Goal: Task Accomplishment & Management: Use online tool/utility

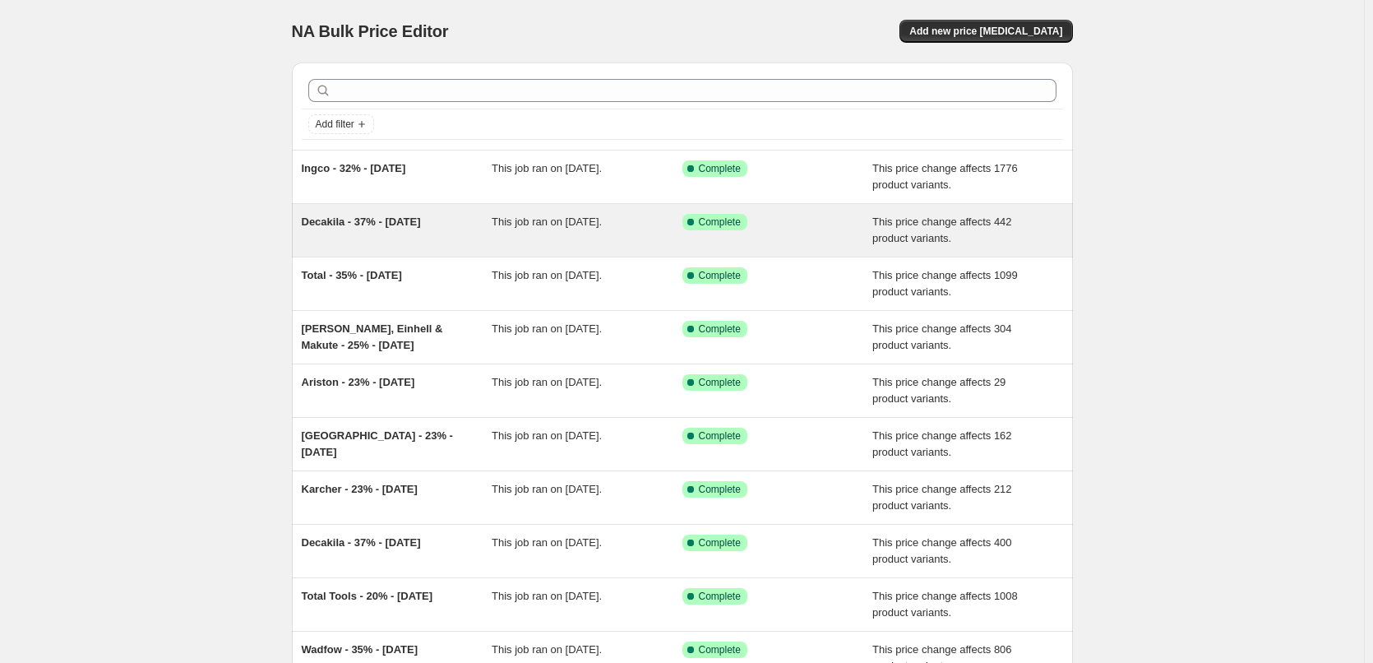
drag, startPoint x: 408, startPoint y: 225, endPoint x: 399, endPoint y: 224, distance: 9.2
click at [399, 224] on span "Decakila - 37% - [DATE]" at bounding box center [361, 221] width 119 height 12
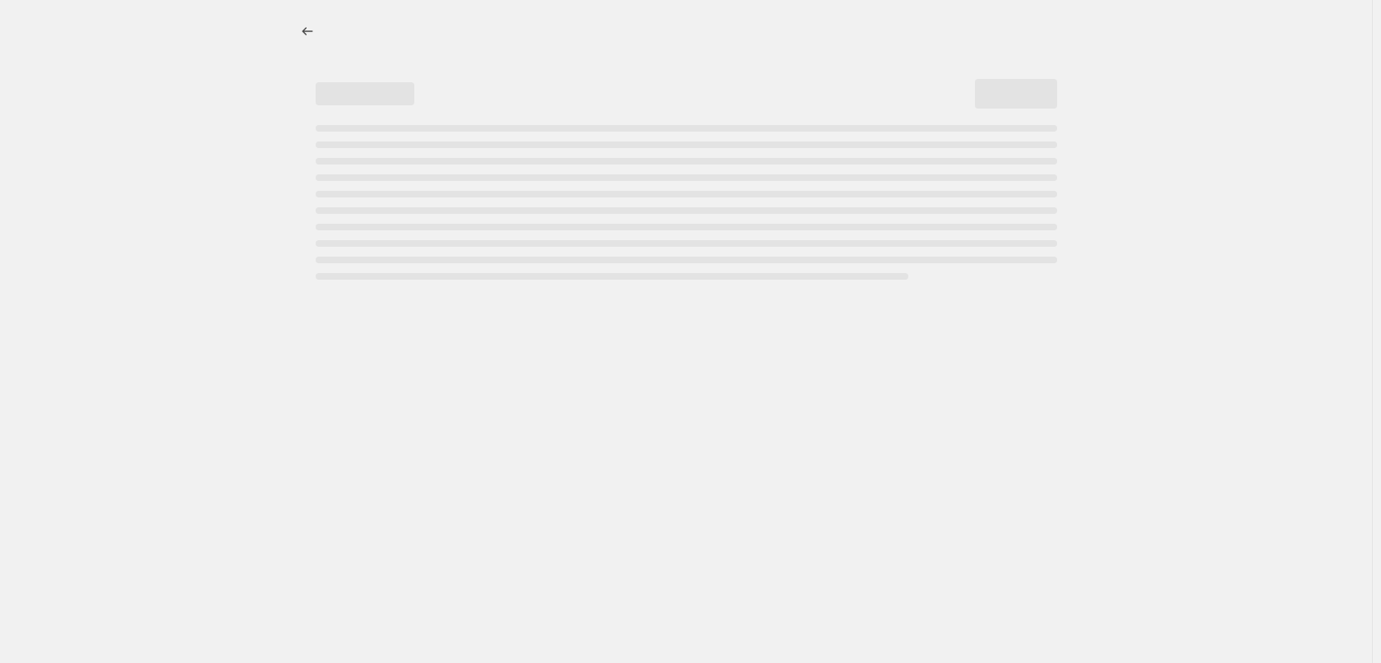
select select "margin"
select select "pp"
select select "vendor"
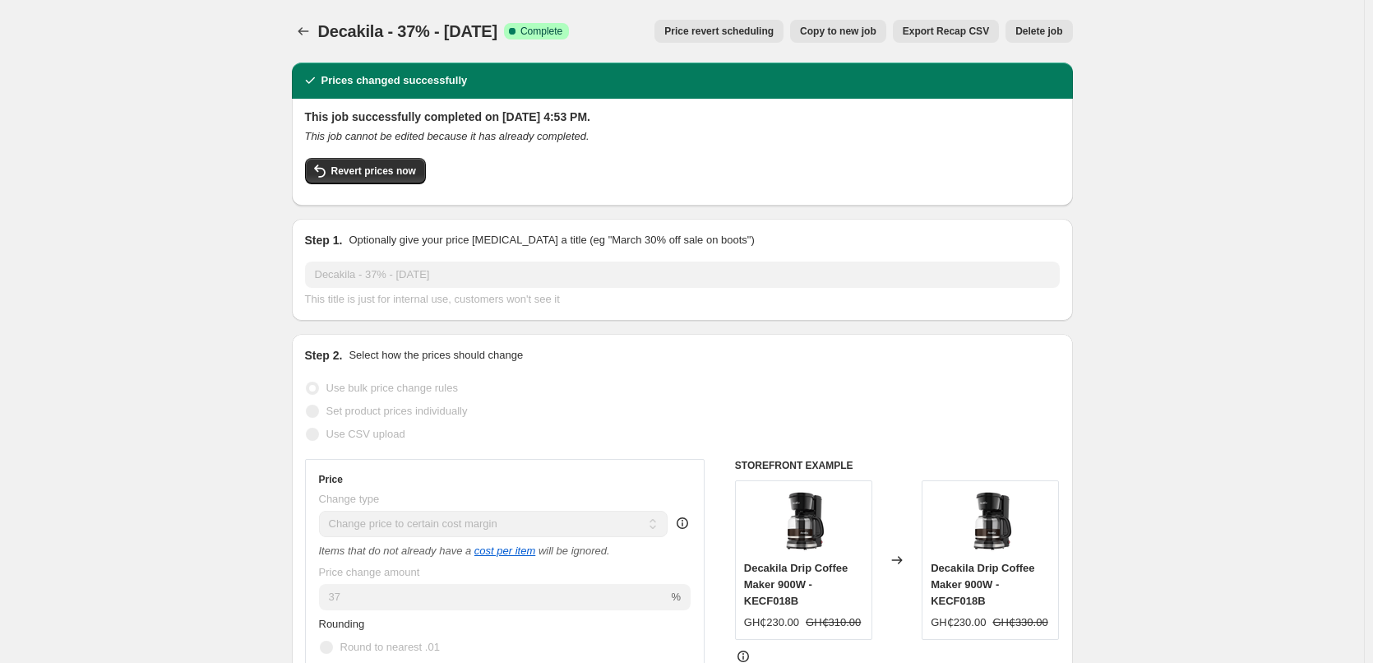
click at [858, 30] on span "Copy to new job" at bounding box center [838, 31] width 76 height 13
select select "margin"
select select "pp"
select select "vendor"
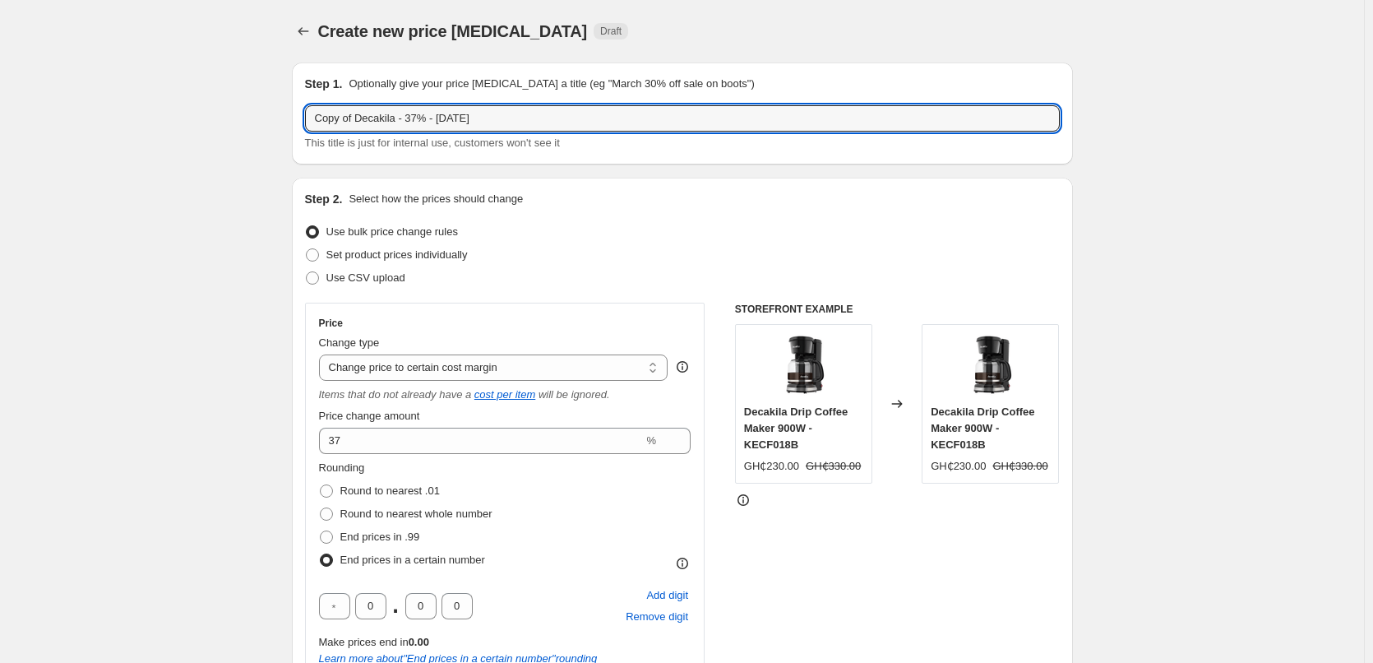
drag, startPoint x: 359, startPoint y: 118, endPoint x: 282, endPoint y: 126, distance: 77.6
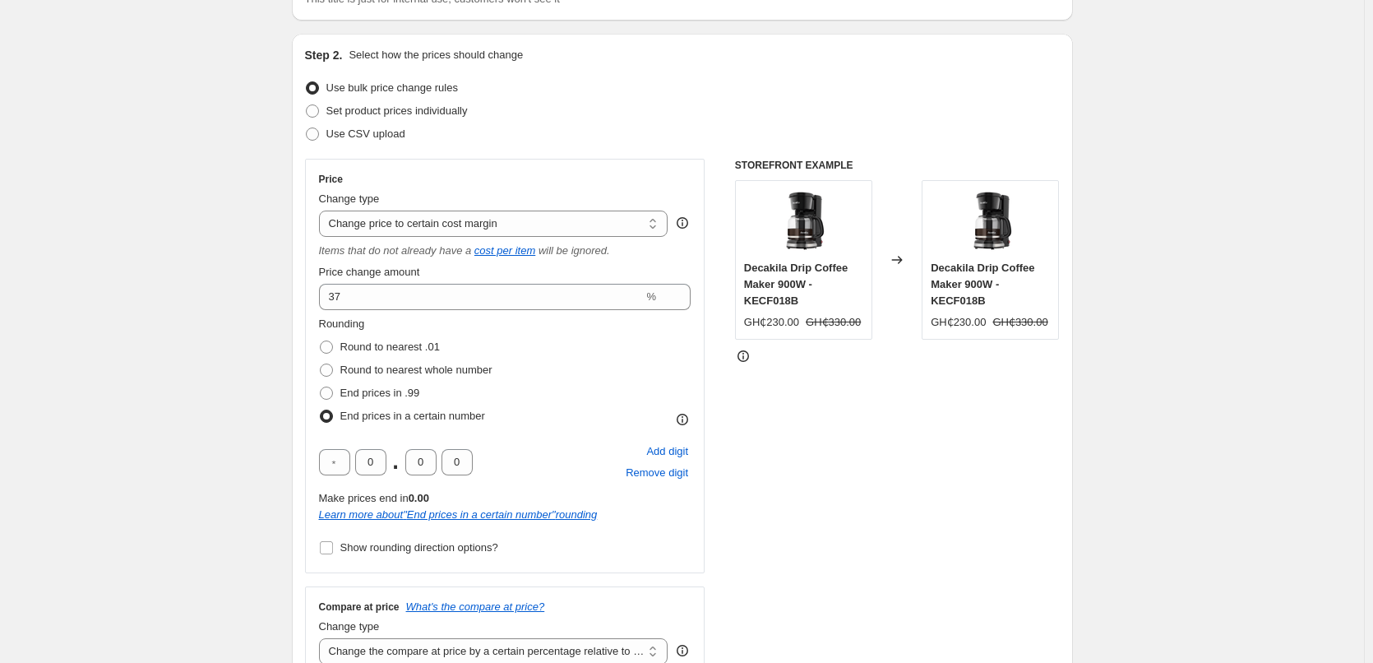
scroll to position [164, 0]
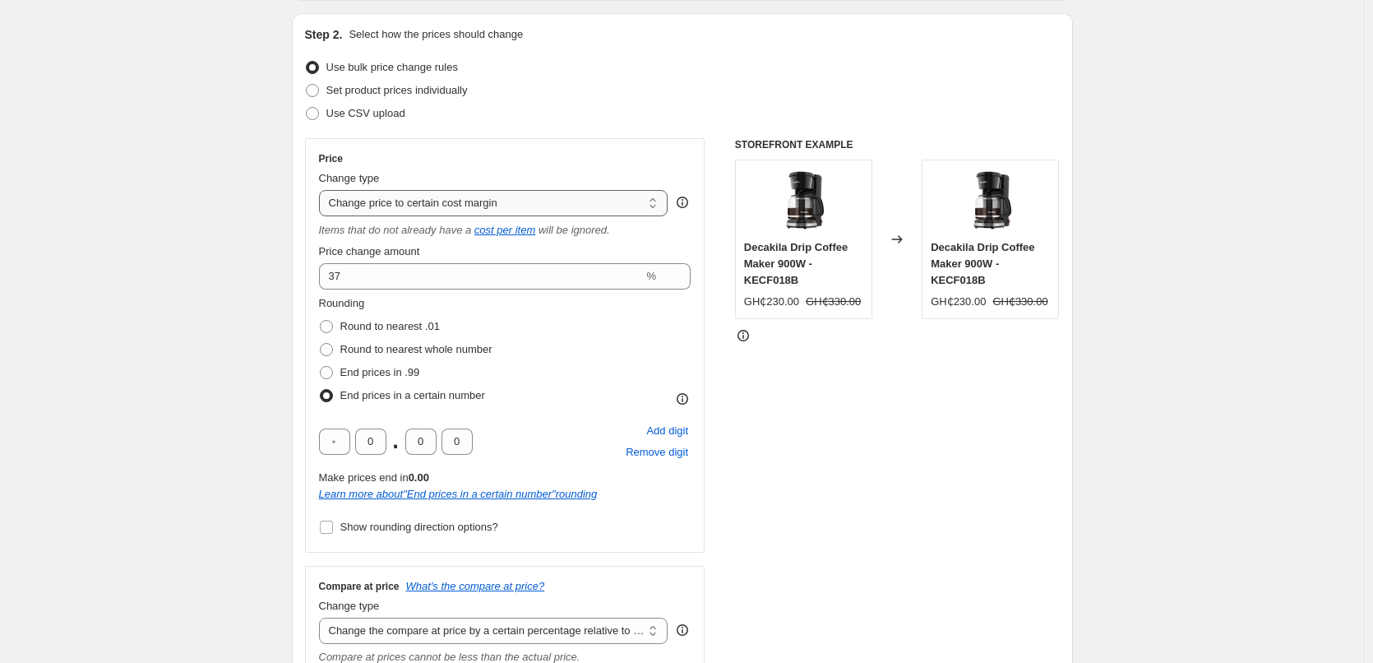
type input "Decakila - 37% - [DATE]"
click at [416, 203] on select "Change the price to a certain amount Change the price by a certain amount Chang…" at bounding box center [493, 203] width 349 height 26
click at [437, 200] on select "Change the price to a certain amount Change the price by a certain amount Chang…" at bounding box center [493, 203] width 349 height 26
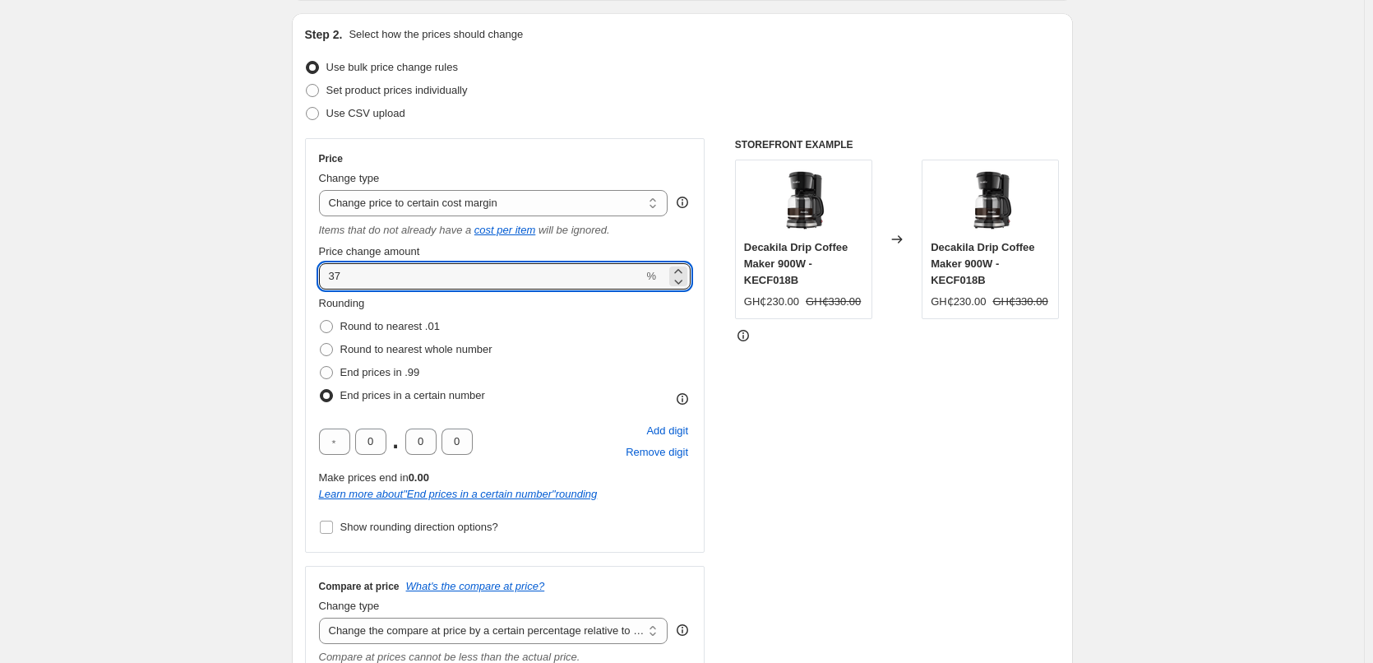
drag, startPoint x: 350, startPoint y: 266, endPoint x: 297, endPoint y: 286, distance: 57.0
click at [297, 286] on div "Step 2. Select how the prices should change Use bulk price change rules Set pro…" at bounding box center [682, 520] width 781 height 1015
type input "-20"
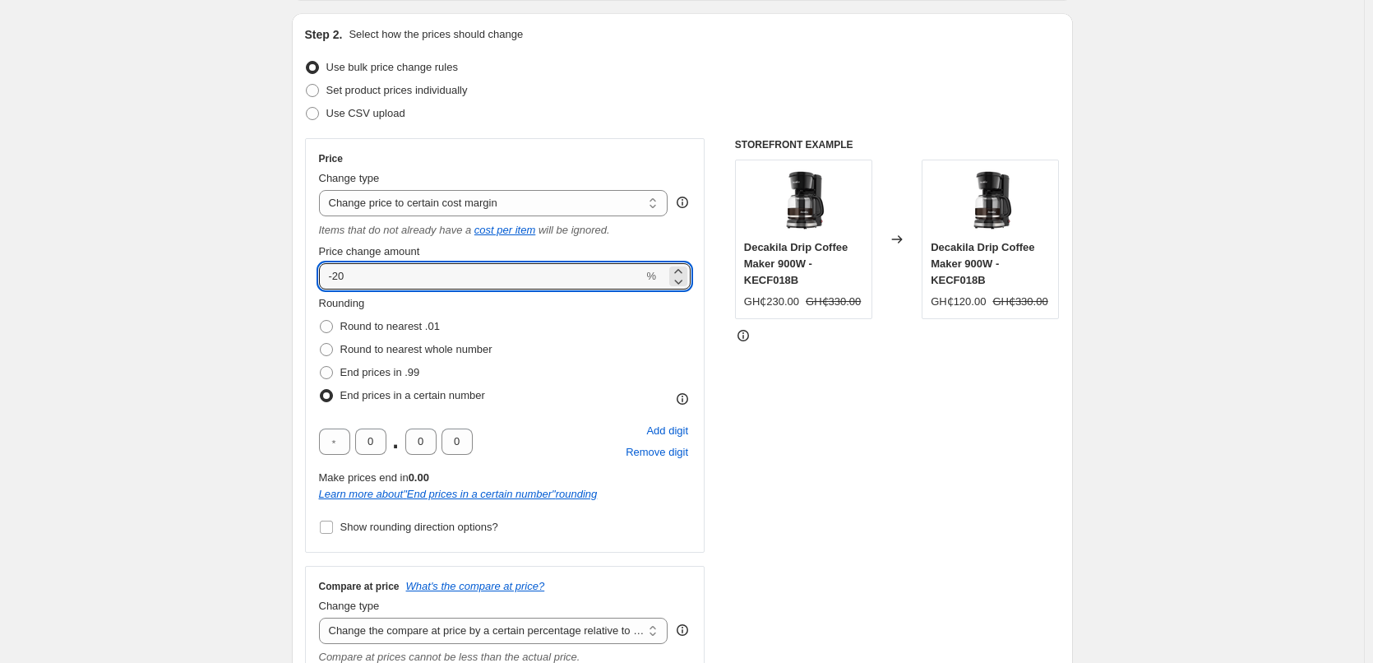
drag, startPoint x: 355, startPoint y: 279, endPoint x: 318, endPoint y: 279, distance: 37.0
click at [318, 279] on div "Price Change type Change the price to a certain amount Change the price by a ce…" at bounding box center [505, 345] width 400 height 414
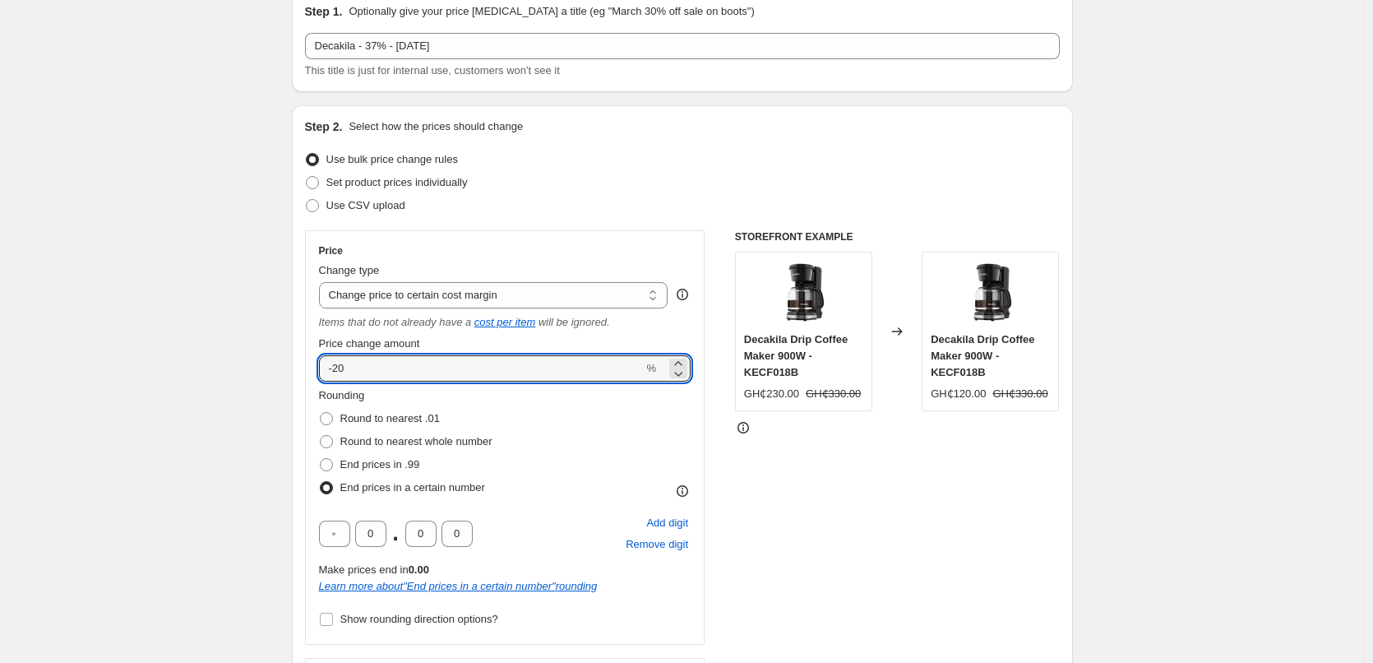
scroll to position [0, 0]
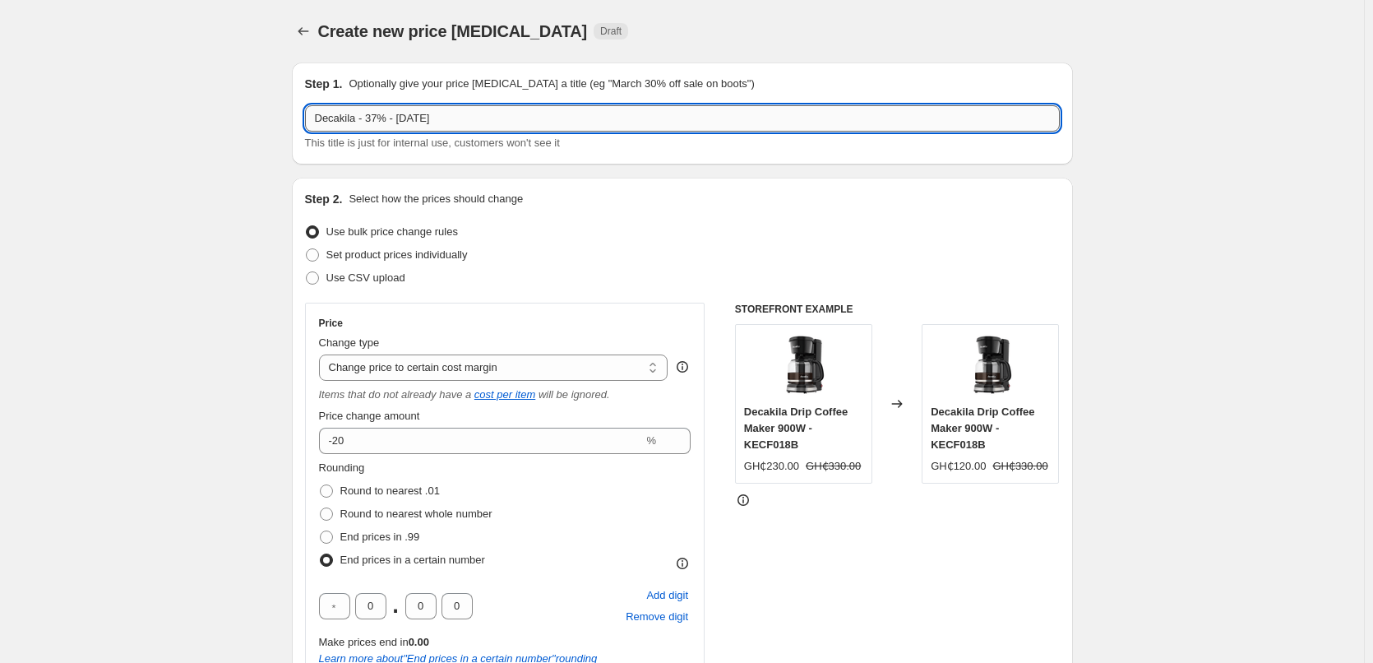
drag, startPoint x: 356, startPoint y: 117, endPoint x: 314, endPoint y: 117, distance: 41.9
click at [314, 117] on input "Decakila - 37% - [DATE]" at bounding box center [682, 118] width 755 height 26
click at [360, 120] on input "Tino - 37% - [DATE]" at bounding box center [682, 118] width 755 height 26
click at [391, 116] on input "Tino - 23% - [DATE]" at bounding box center [682, 118] width 755 height 26
type input "Tino - 23% - [DATE]"
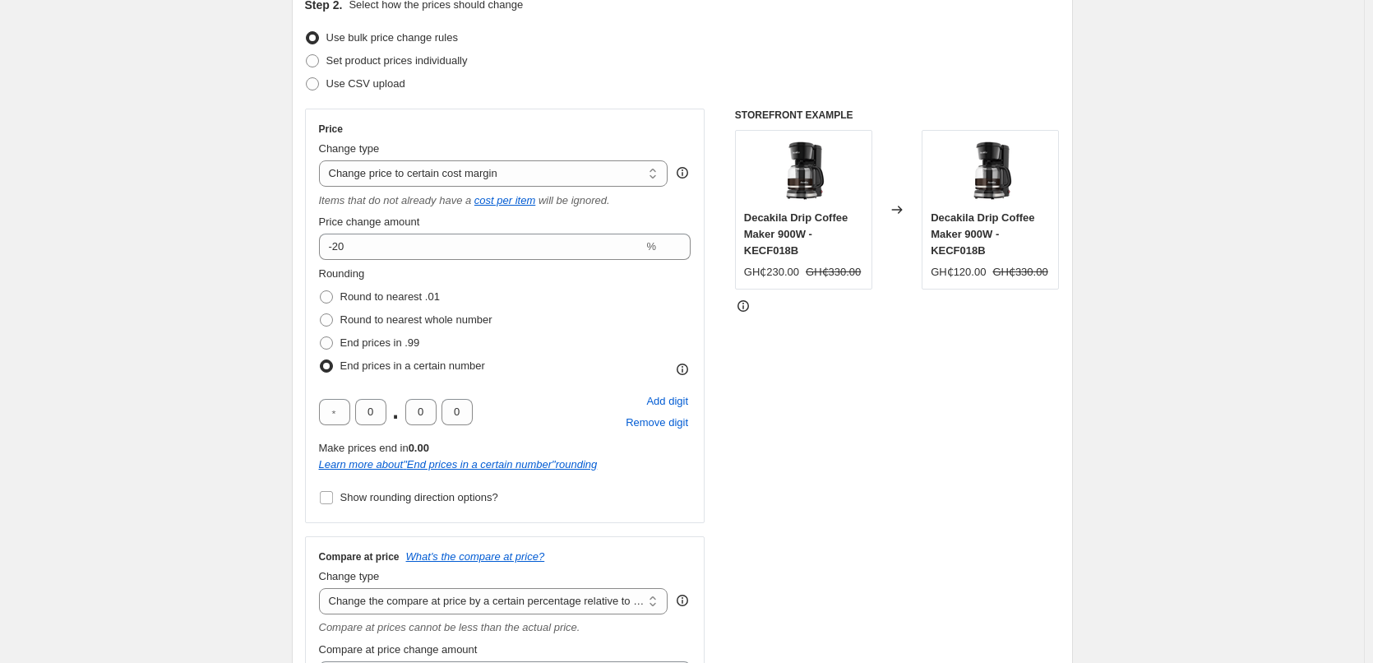
scroll to position [164, 0]
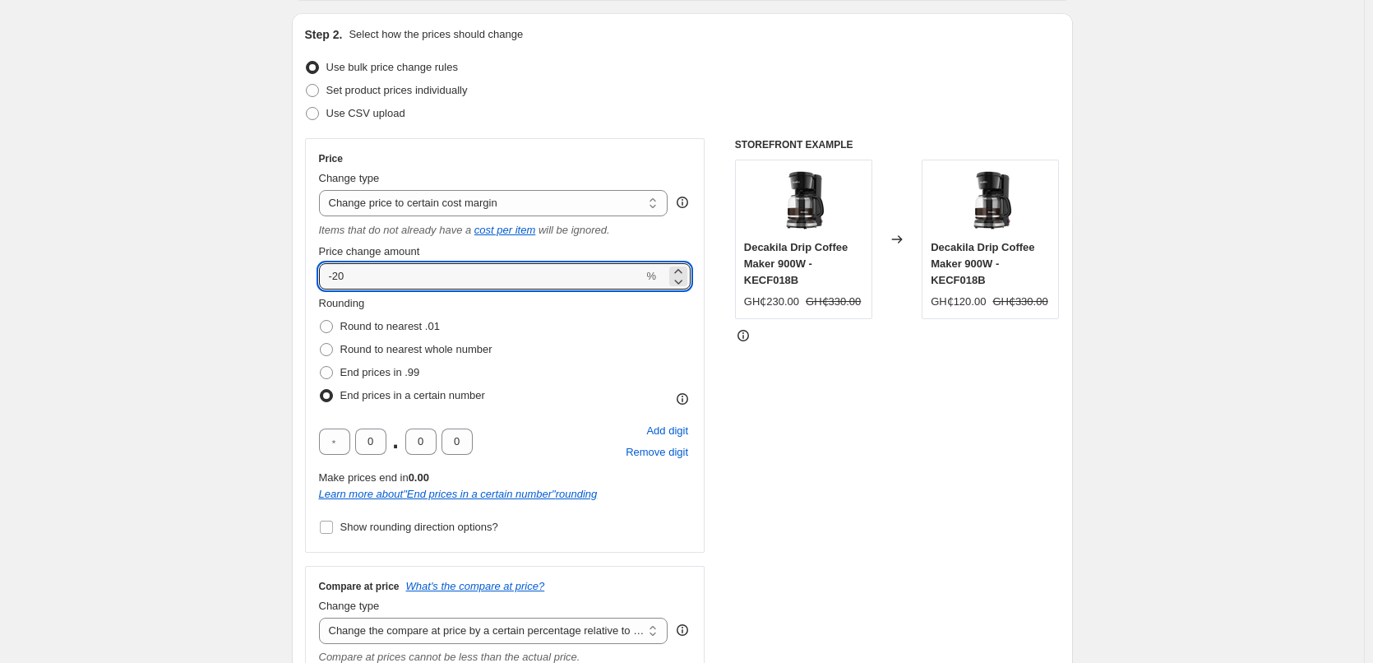
drag, startPoint x: 368, startPoint y: 269, endPoint x: 301, endPoint y: 281, distance: 68.5
click at [301, 281] on div "Step 2. Select how the prices should change Use bulk price change rules Set pro…" at bounding box center [682, 520] width 781 height 1015
type input "23"
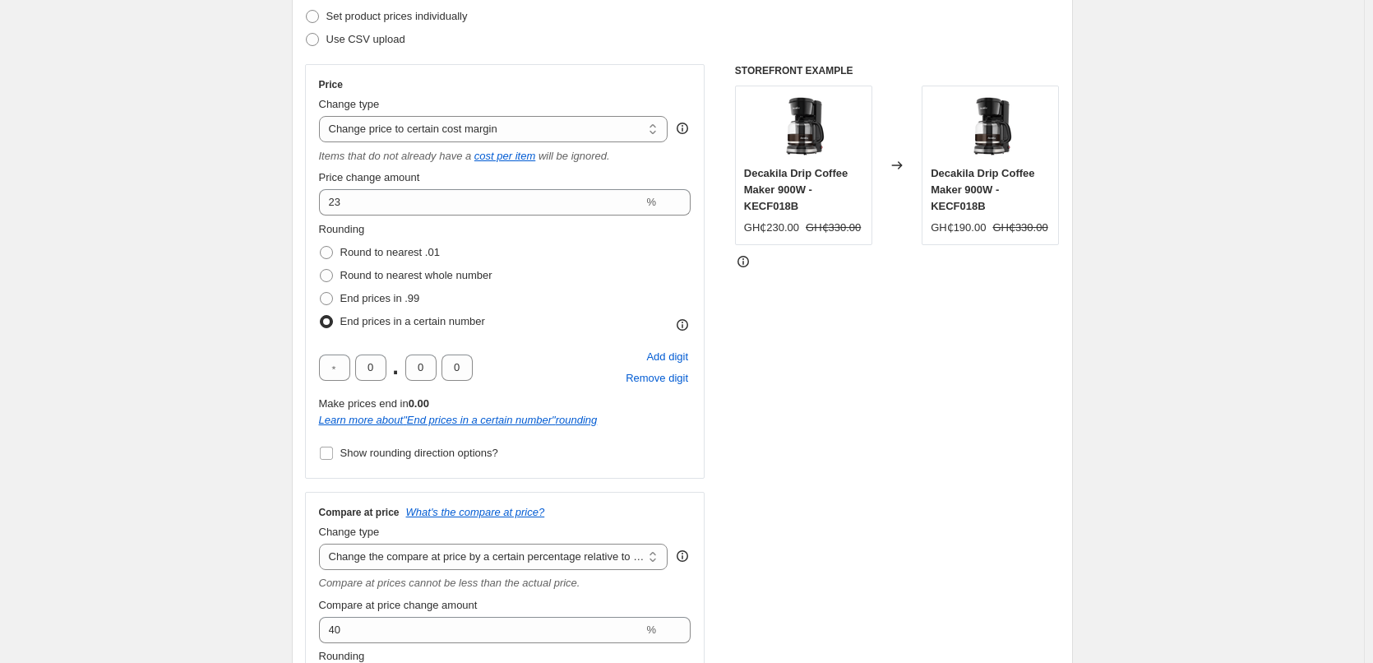
scroll to position [247, 0]
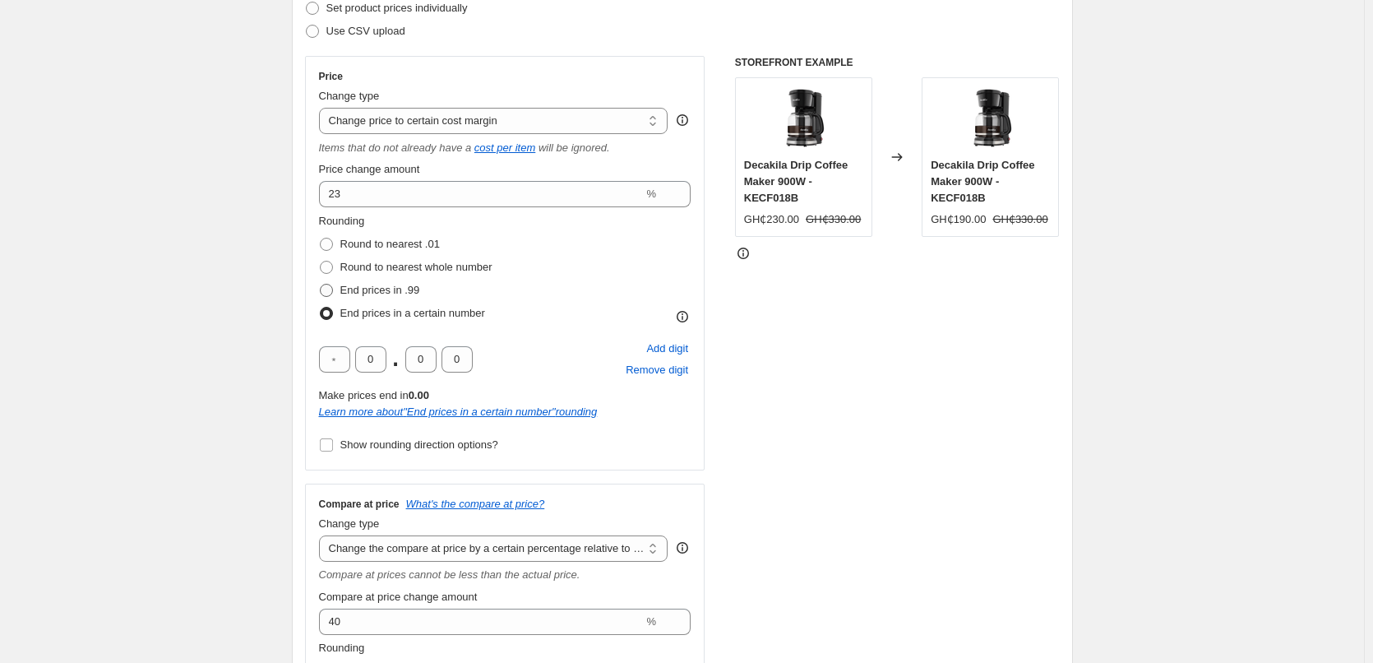
click at [404, 289] on span "End prices in .99" at bounding box center [380, 290] width 80 height 12
click at [321, 284] on input "End prices in .99" at bounding box center [320, 284] width 1 height 1
radio input "true"
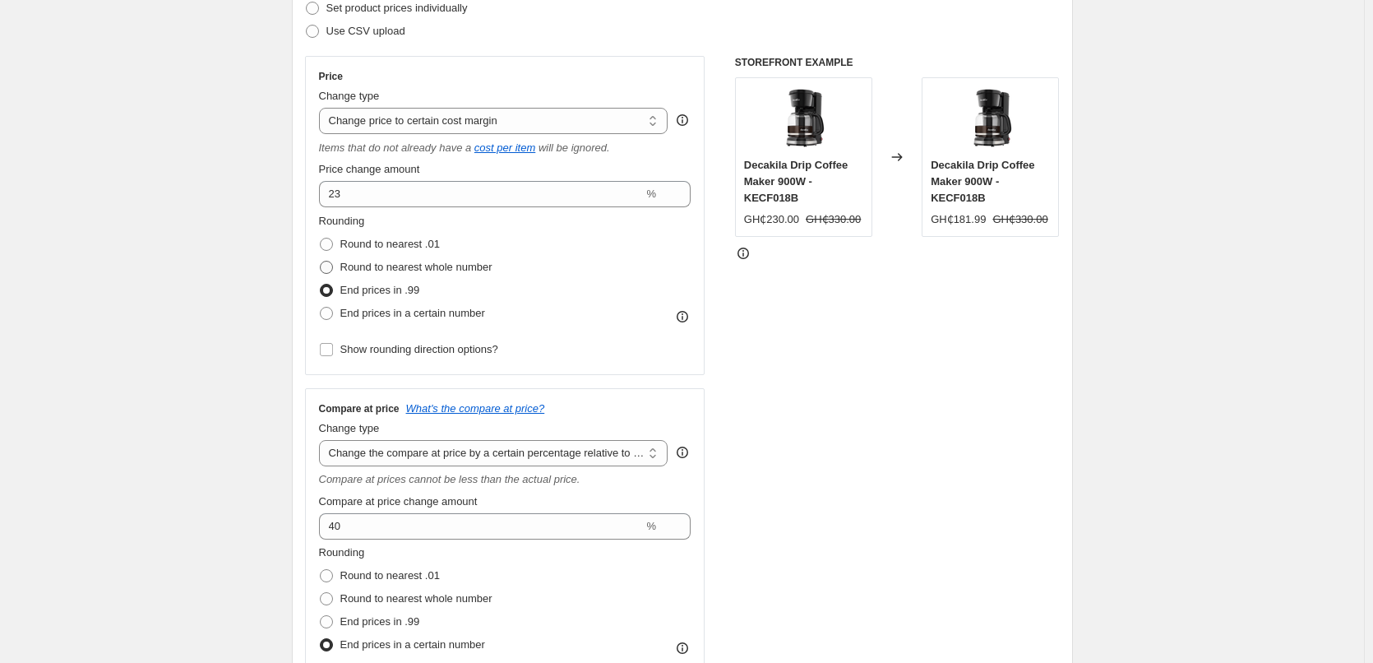
click at [404, 264] on span "Round to nearest whole number" at bounding box center [416, 267] width 152 height 12
click at [321, 261] on input "Round to nearest whole number" at bounding box center [320, 261] width 1 height 1
radio input "true"
click at [398, 291] on span "End prices in .99" at bounding box center [380, 290] width 80 height 12
click at [321, 284] on input "End prices in .99" at bounding box center [320, 284] width 1 height 1
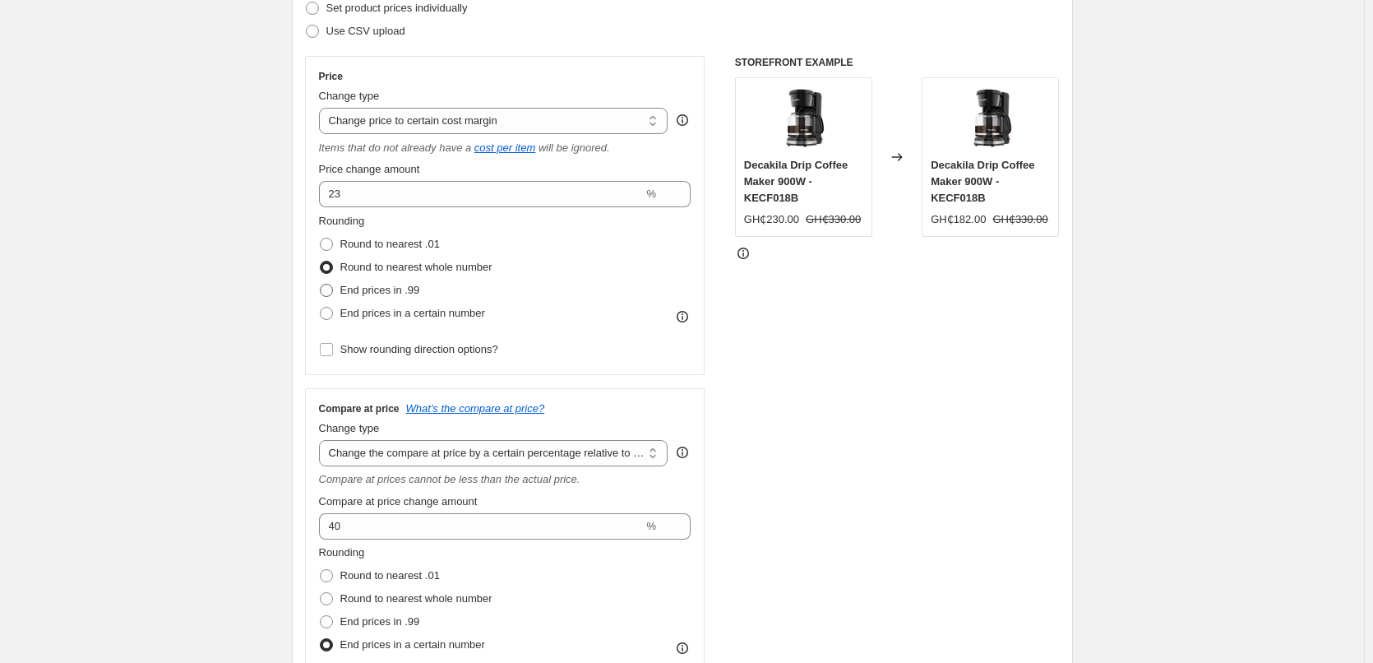
radio input "true"
click at [413, 243] on span "Round to nearest .01" at bounding box center [389, 244] width 99 height 12
click at [321, 238] on input "Round to nearest .01" at bounding box center [320, 238] width 1 height 1
radio input "true"
click at [444, 264] on span "Round to nearest whole number" at bounding box center [416, 267] width 152 height 12
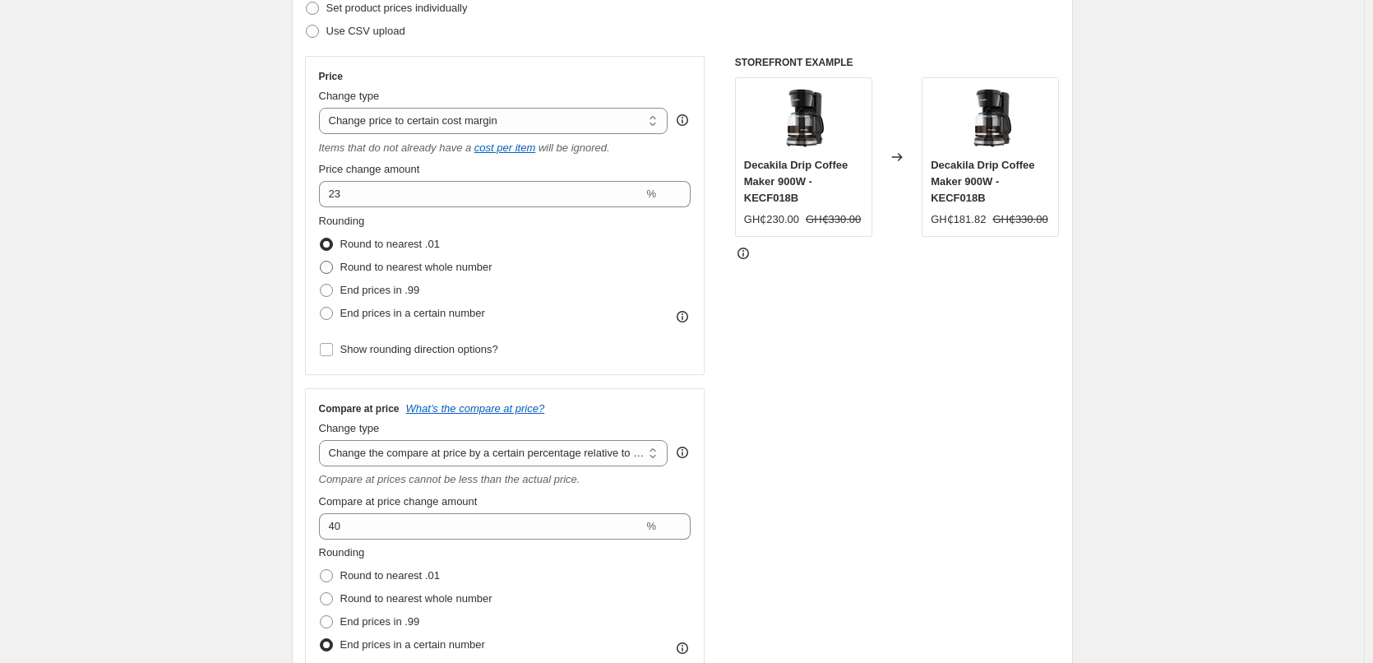
click at [321, 261] on input "Round to nearest whole number" at bounding box center [320, 261] width 1 height 1
radio input "true"
click at [395, 286] on span "End prices in .99" at bounding box center [380, 290] width 80 height 12
click at [321, 284] on input "End prices in .99" at bounding box center [320, 284] width 1 height 1
radio input "true"
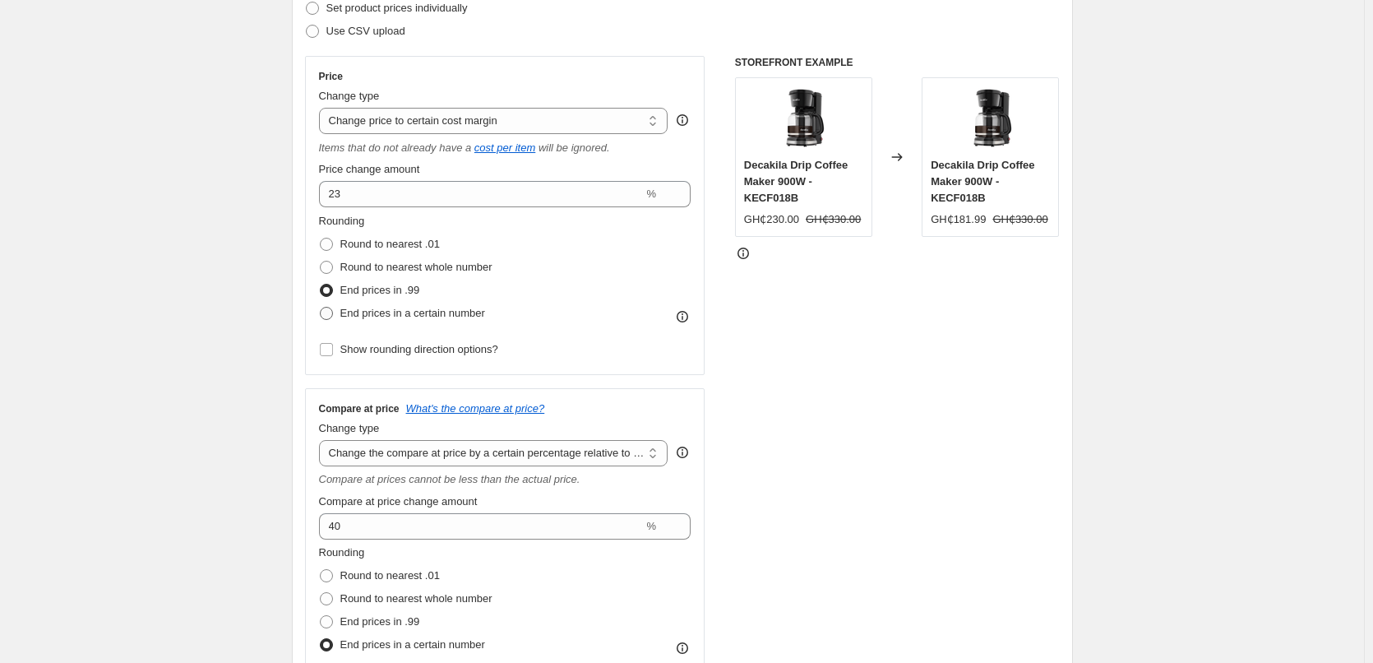
click at [406, 311] on span "End prices in a certain number" at bounding box center [412, 313] width 145 height 12
click at [321, 308] on input "End prices in a certain number" at bounding box center [320, 307] width 1 height 1
radio input "true"
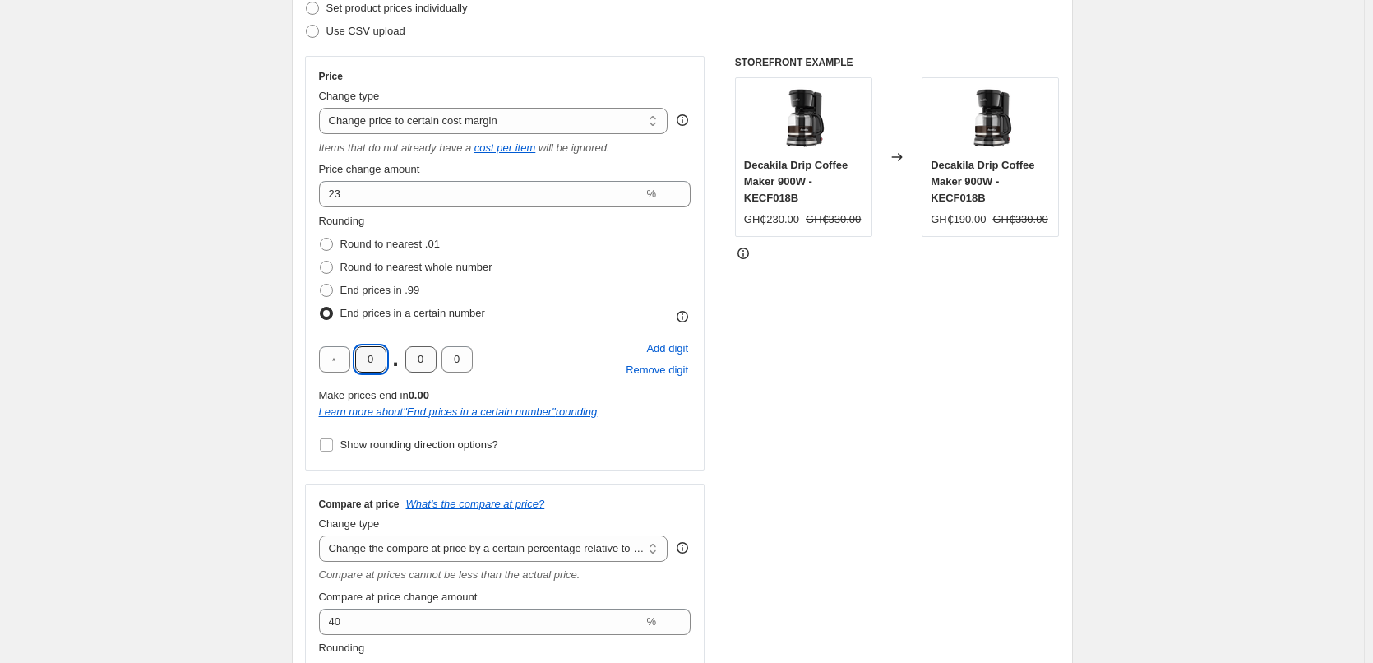
drag, startPoint x: 368, startPoint y: 358, endPoint x: 432, endPoint y: 358, distance: 63.3
click at [432, 358] on div "0 . 0 0" at bounding box center [396, 359] width 154 height 26
click at [419, 361] on input "0" at bounding box center [420, 359] width 31 height 26
click at [453, 354] on input "0" at bounding box center [457, 359] width 31 height 26
click at [414, 440] on span "Show rounding direction options?" at bounding box center [419, 444] width 158 height 12
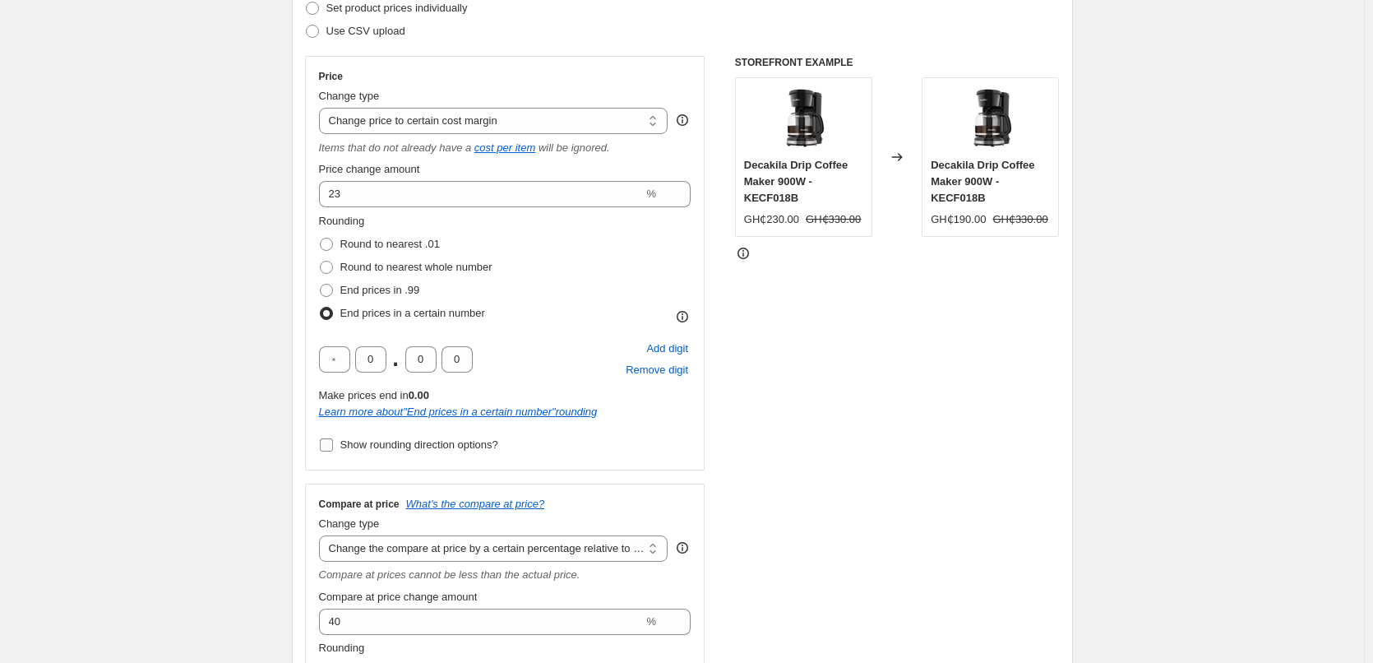
click at [333, 440] on input "Show rounding direction options?" at bounding box center [326, 444] width 13 height 13
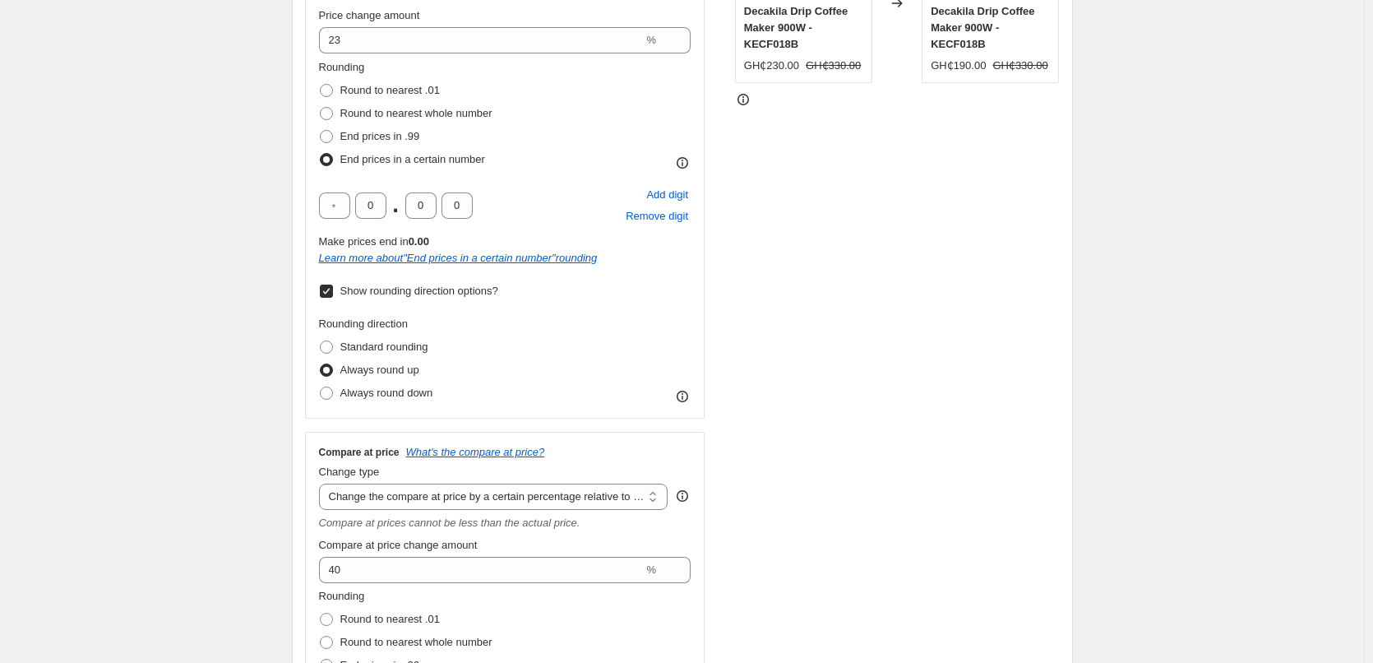
scroll to position [411, 0]
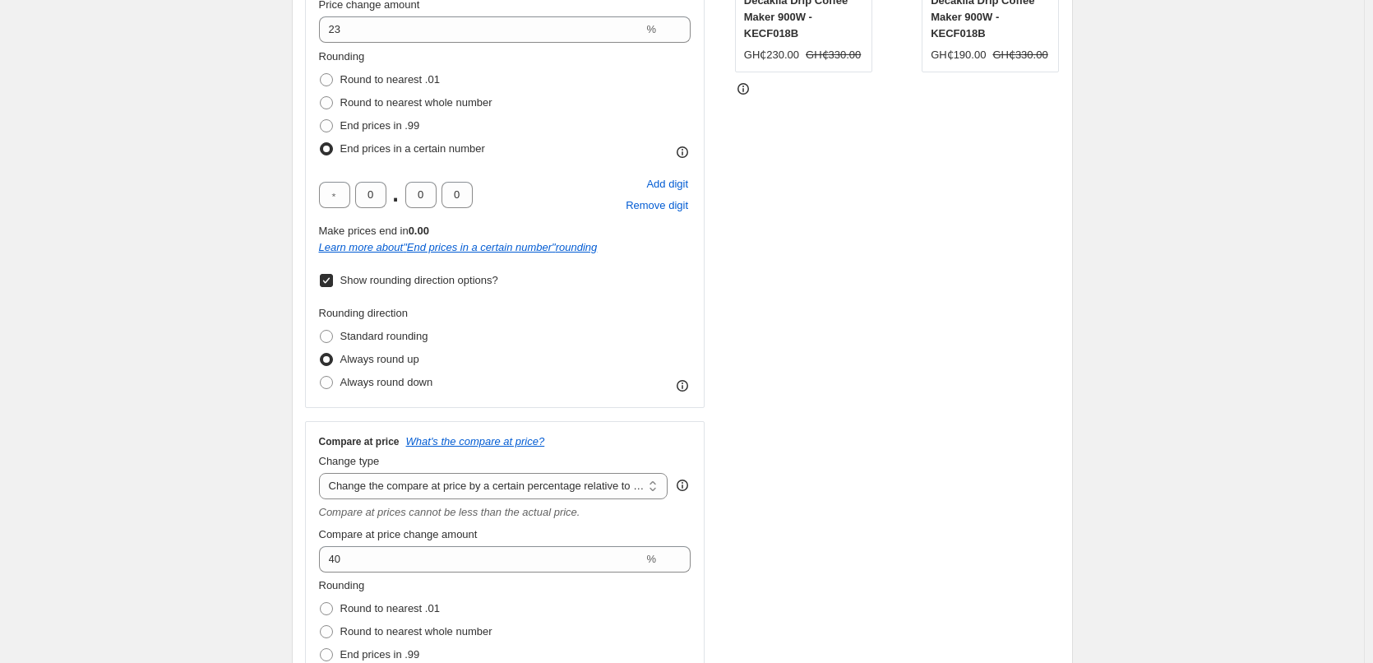
click at [333, 285] on input "Show rounding direction options?" at bounding box center [326, 280] width 13 height 13
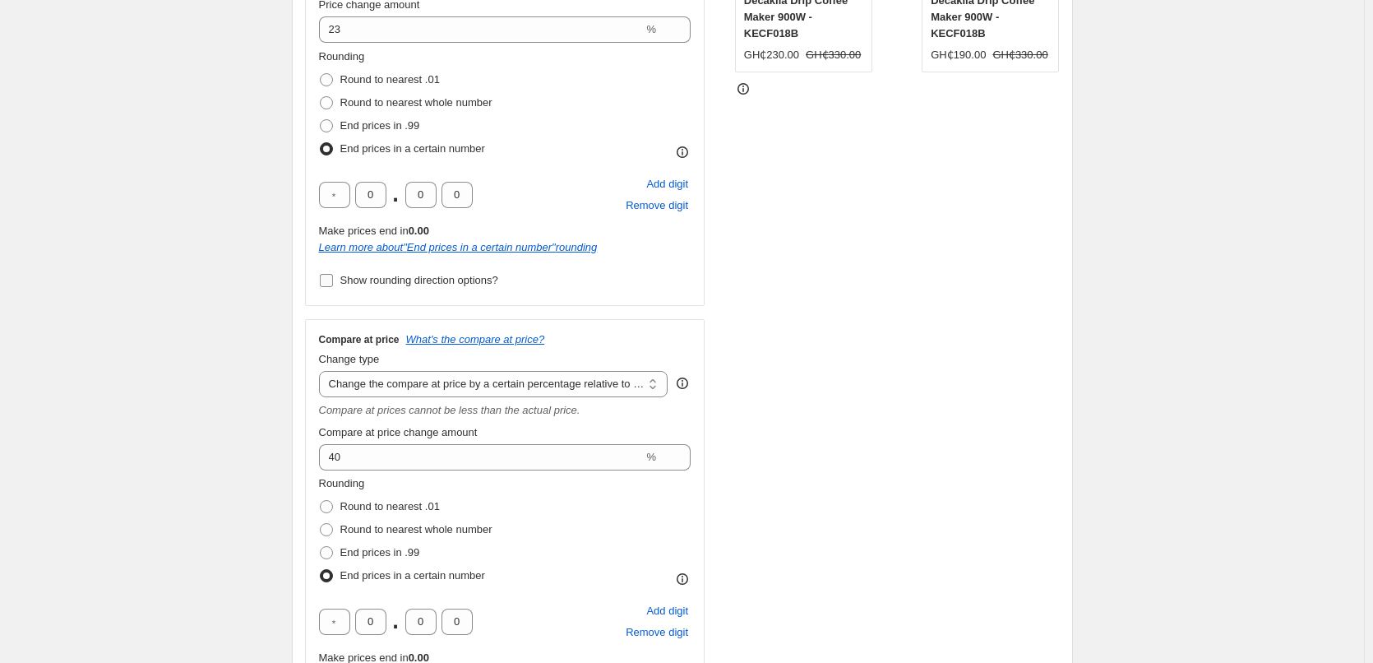
click at [333, 276] on input "Show rounding direction options?" at bounding box center [326, 280] width 13 height 13
checkbox input "true"
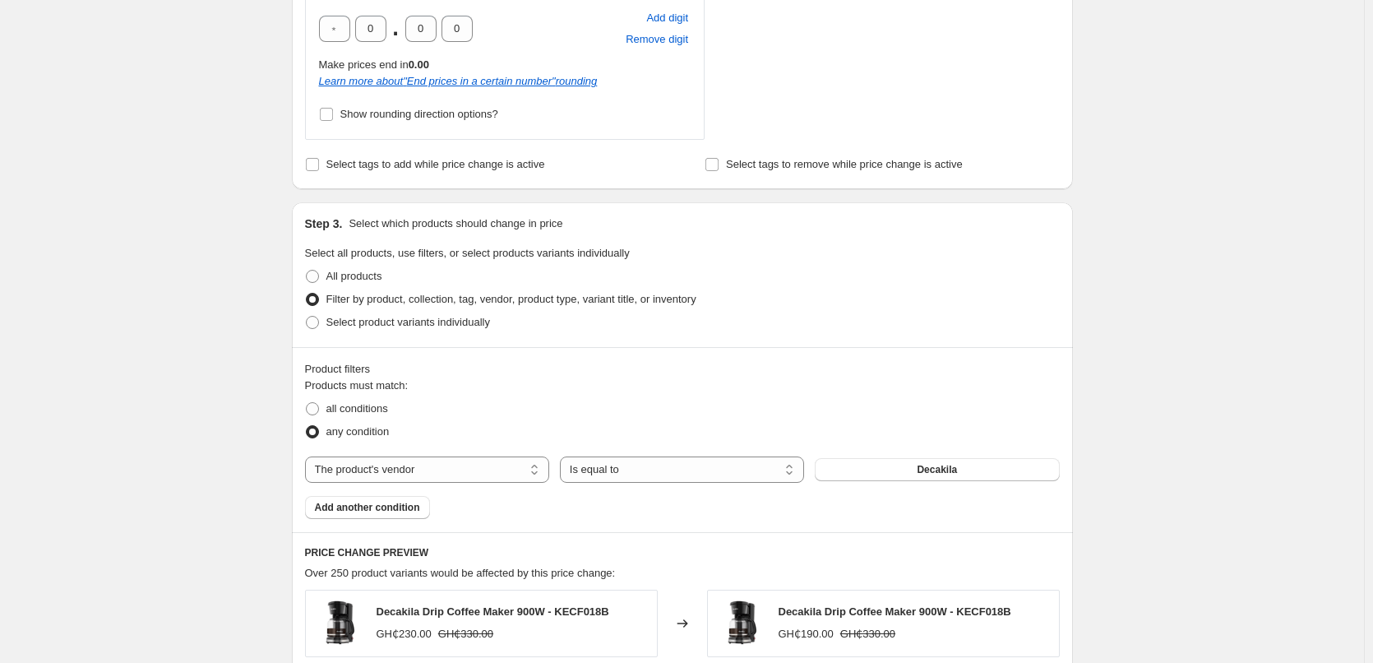
scroll to position [1151, 0]
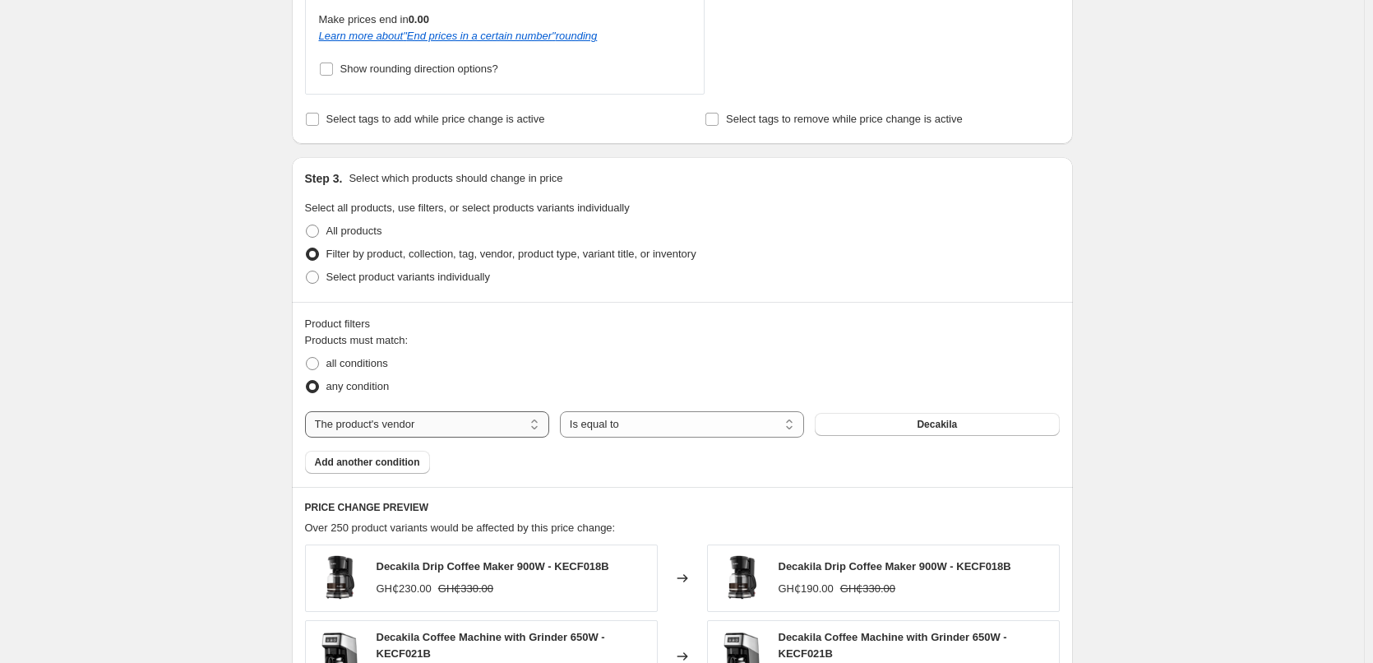
click at [475, 432] on select "The product The product's collection The product's tag The product's vendor The…" at bounding box center [427, 424] width 244 height 26
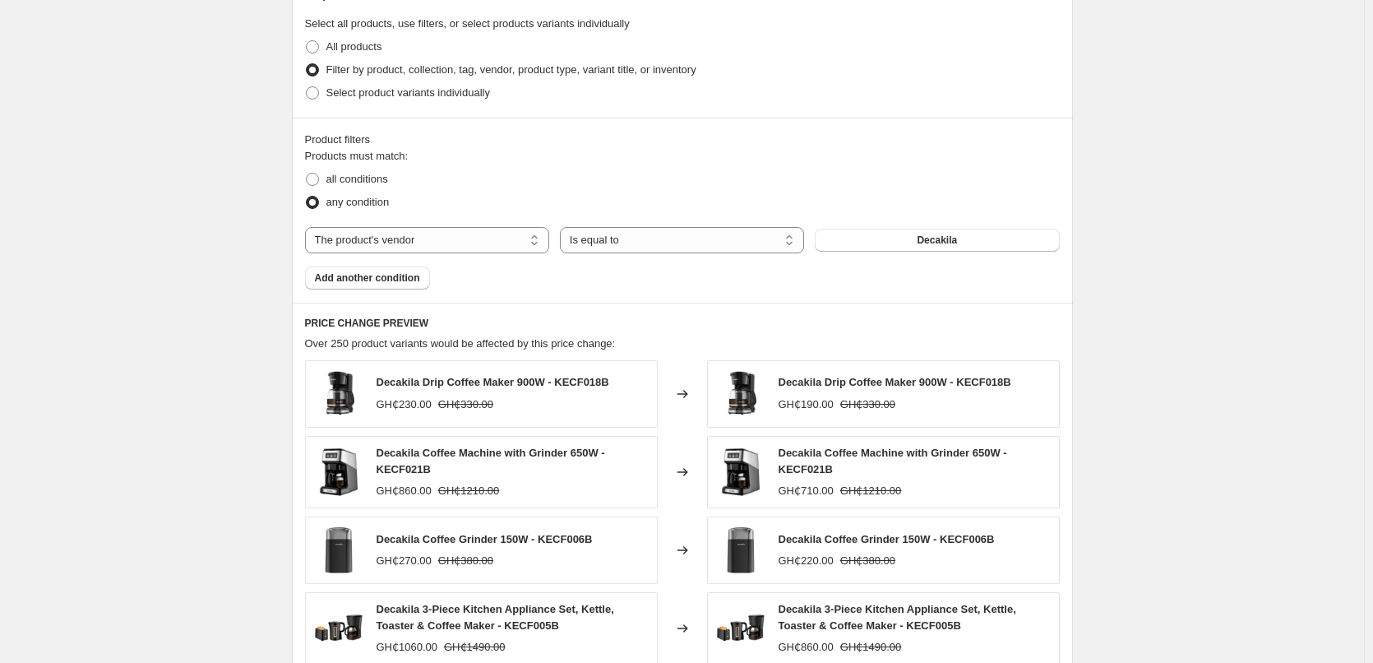
scroll to position [1398, 0]
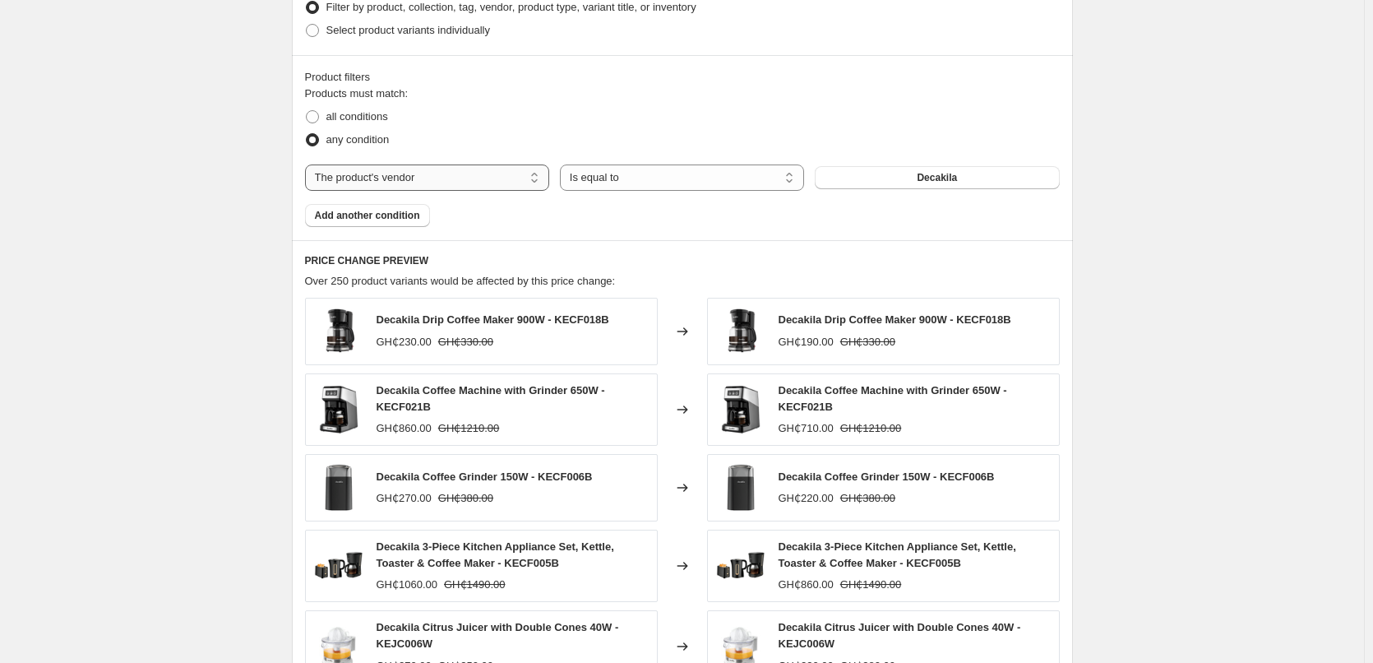
click at [431, 183] on select "The product The product's collection The product's tag The product's vendor The…" at bounding box center [427, 177] width 244 height 26
select select "tag"
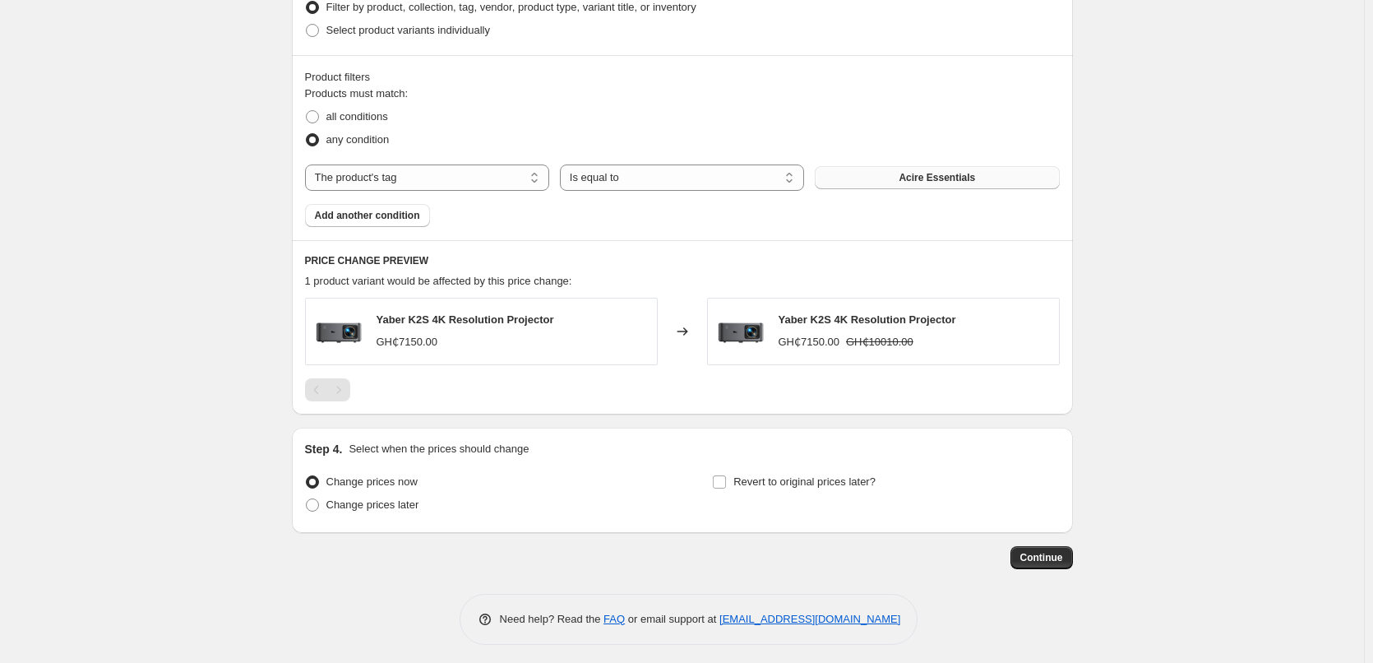
click at [923, 184] on span "Acire Essentials" at bounding box center [937, 177] width 76 height 13
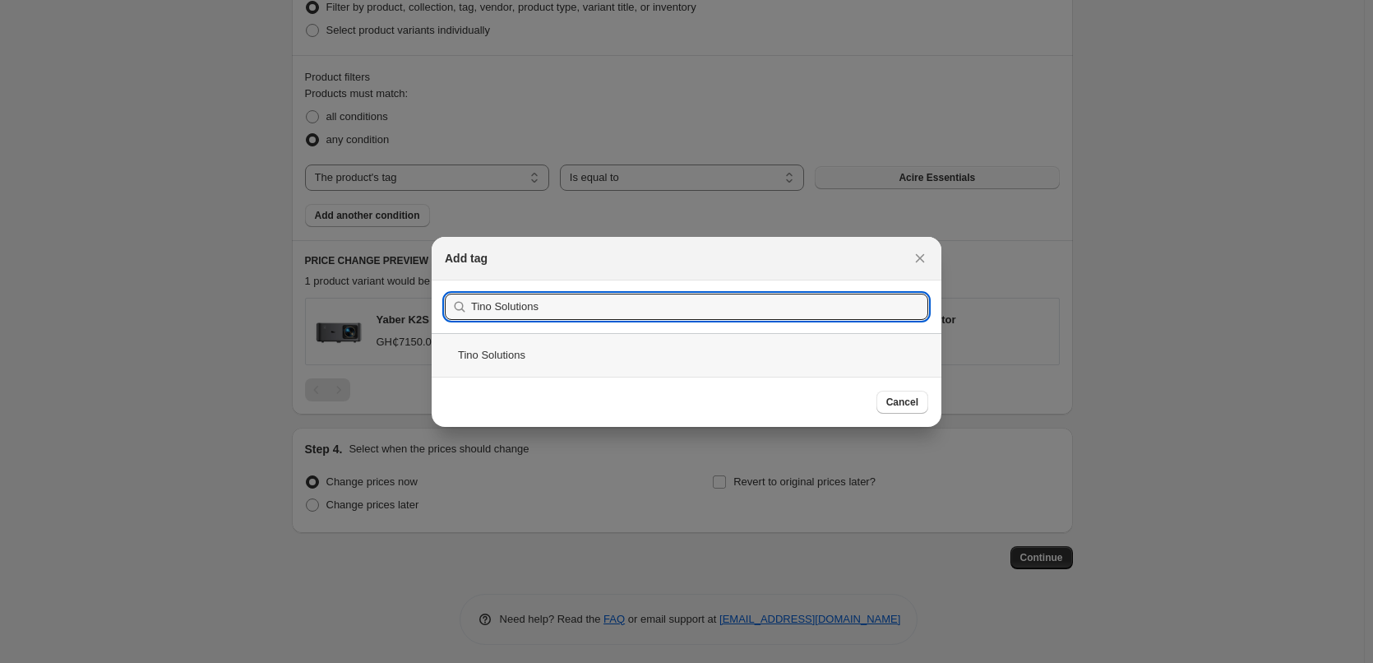
type input "Tino Solutions"
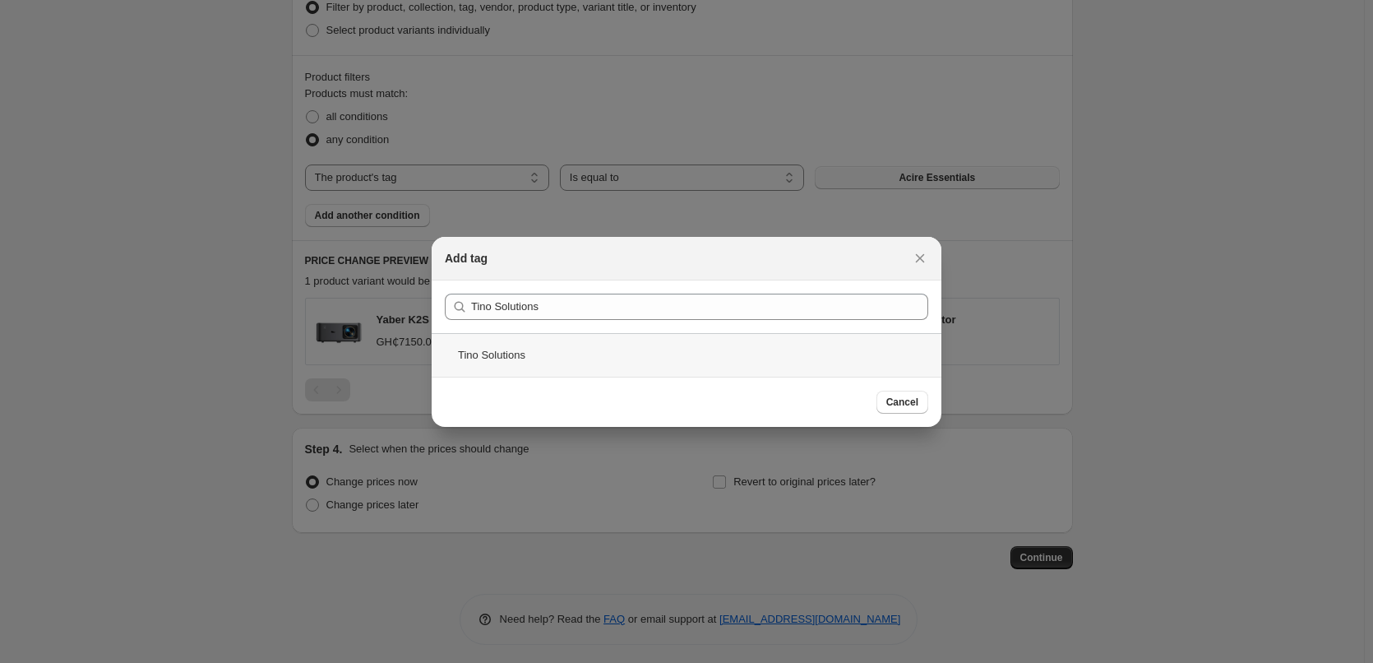
click at [516, 359] on div "Tino Solutions" at bounding box center [687, 355] width 510 height 44
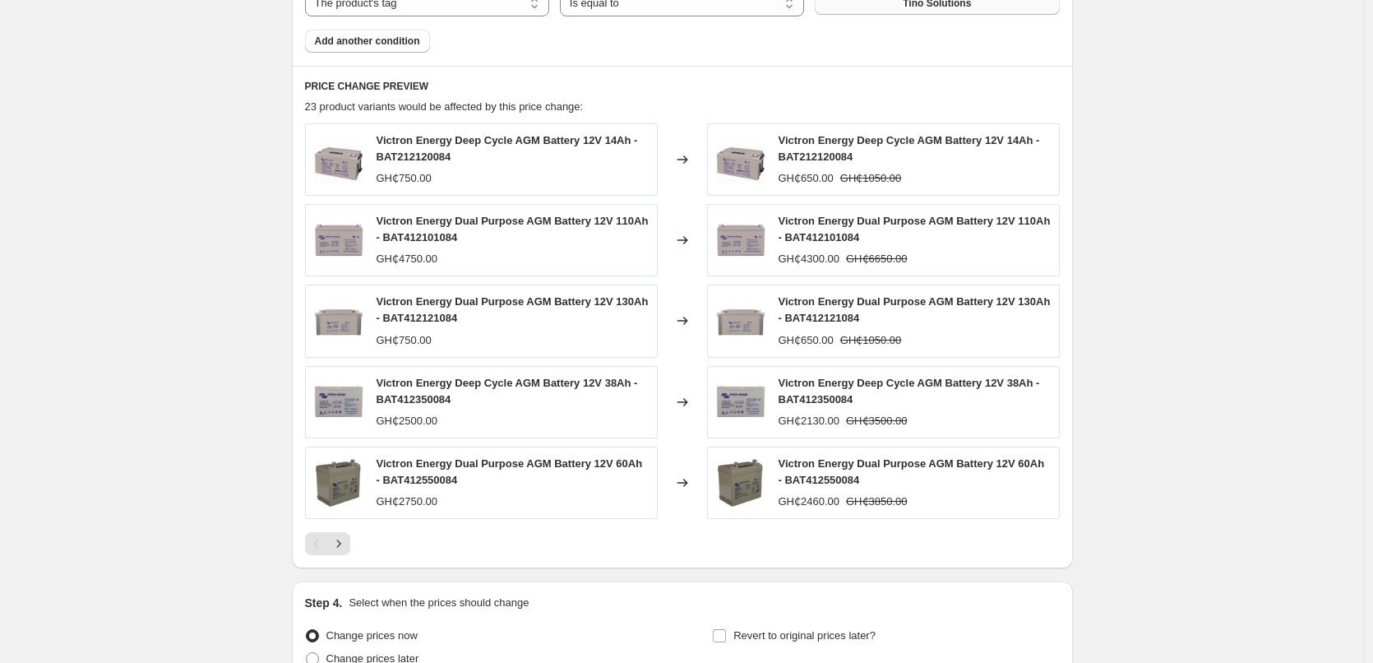
scroll to position [1733, 0]
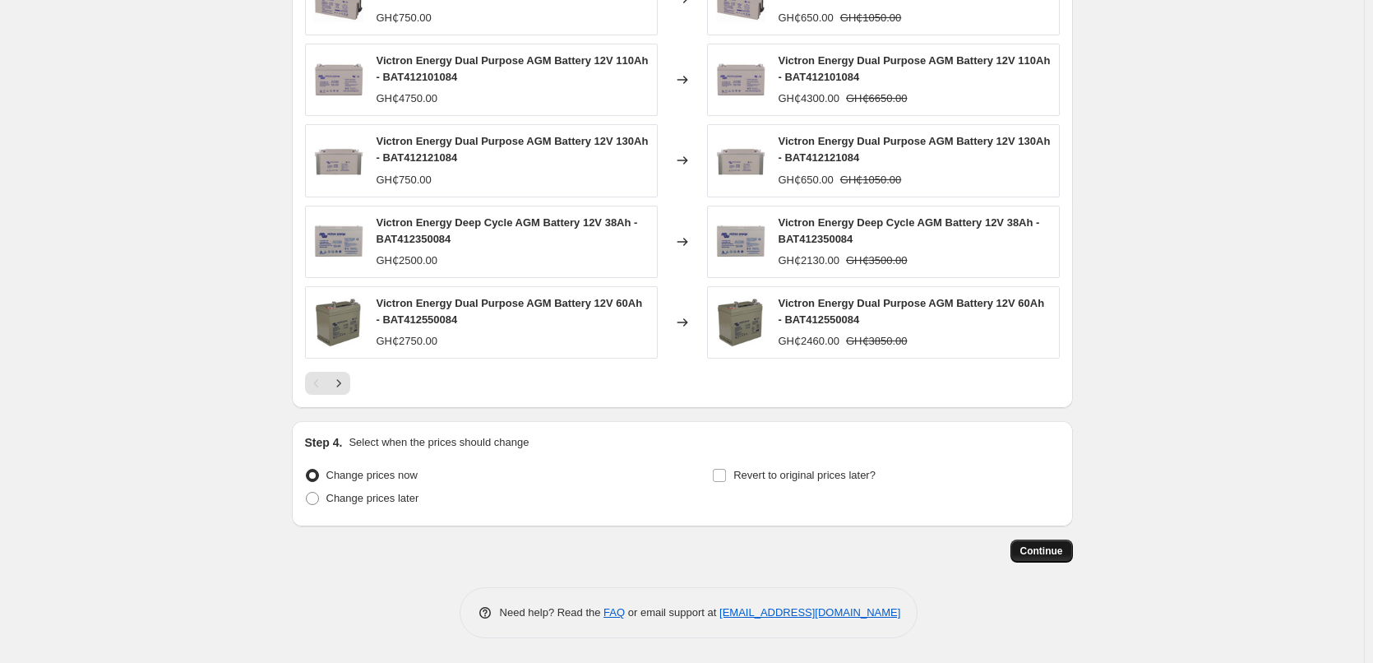
click at [1054, 552] on span "Continue" at bounding box center [1041, 550] width 43 height 13
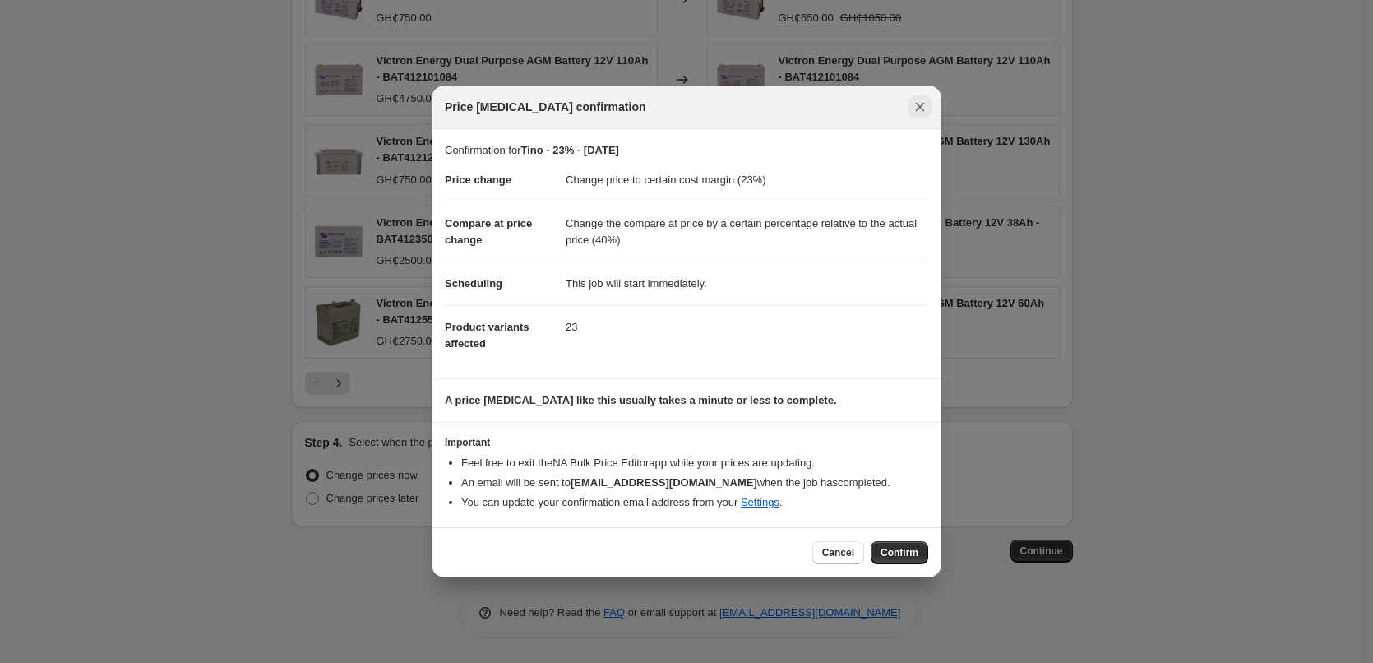
click at [919, 108] on icon "Close" at bounding box center [920, 107] width 9 height 9
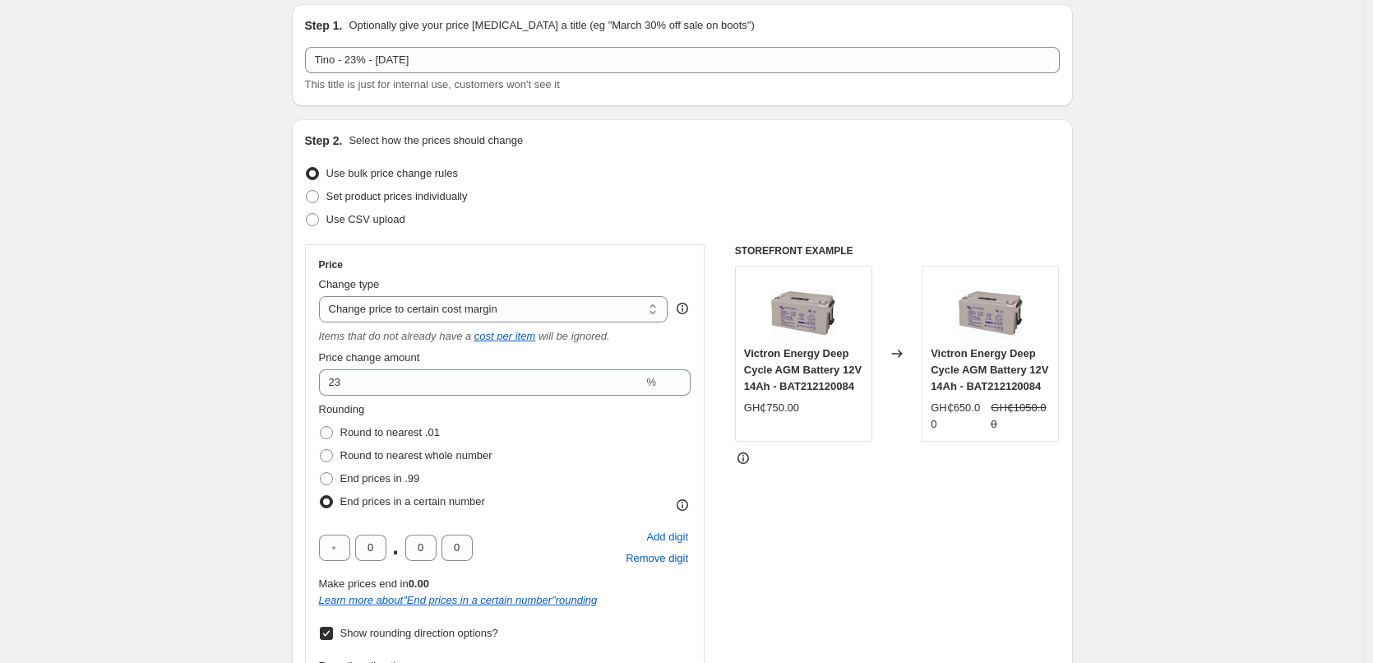
scroll to position [0, 0]
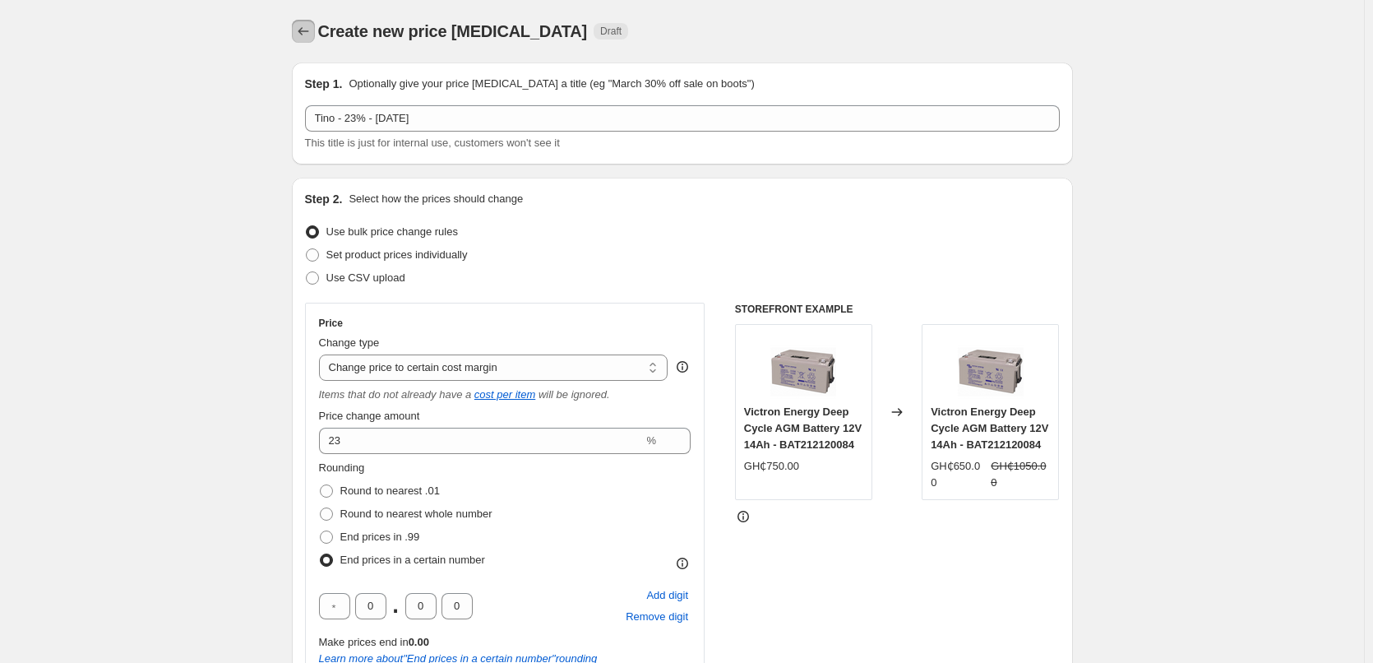
click at [308, 29] on icon "Price change jobs" at bounding box center [303, 31] width 16 height 16
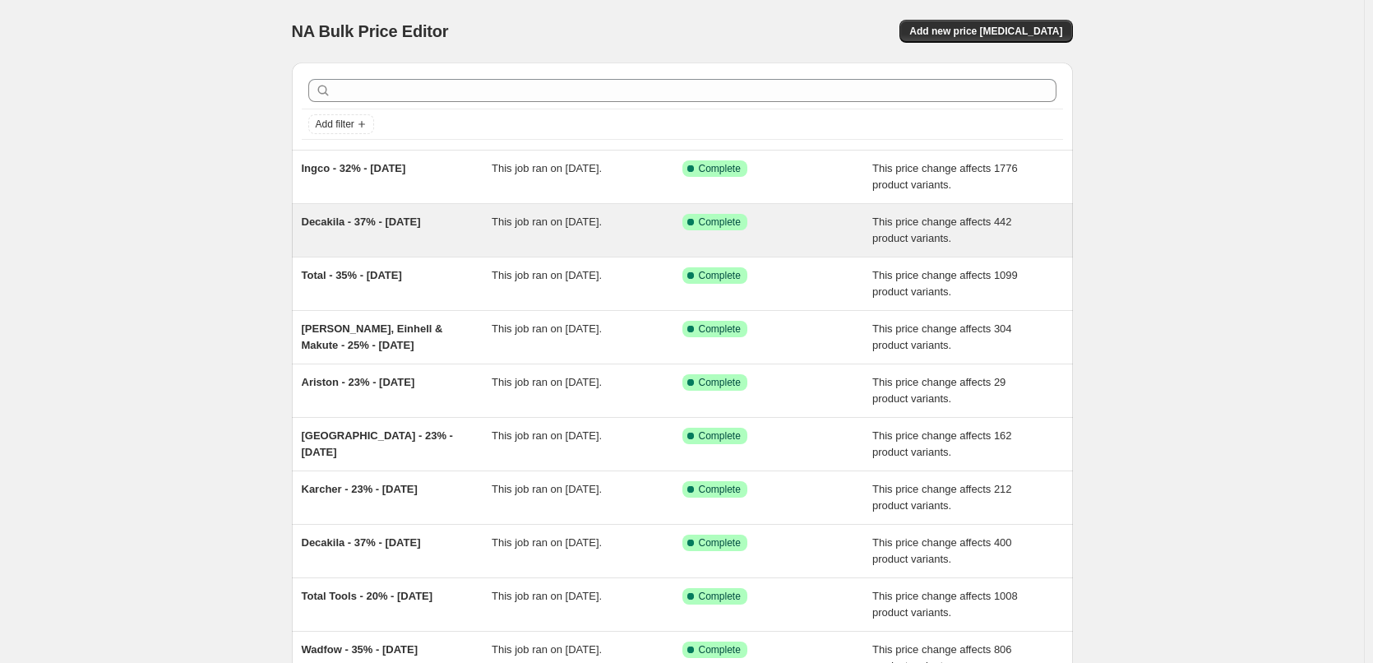
click at [372, 222] on span "Decakila - 37% - [DATE]" at bounding box center [361, 221] width 119 height 12
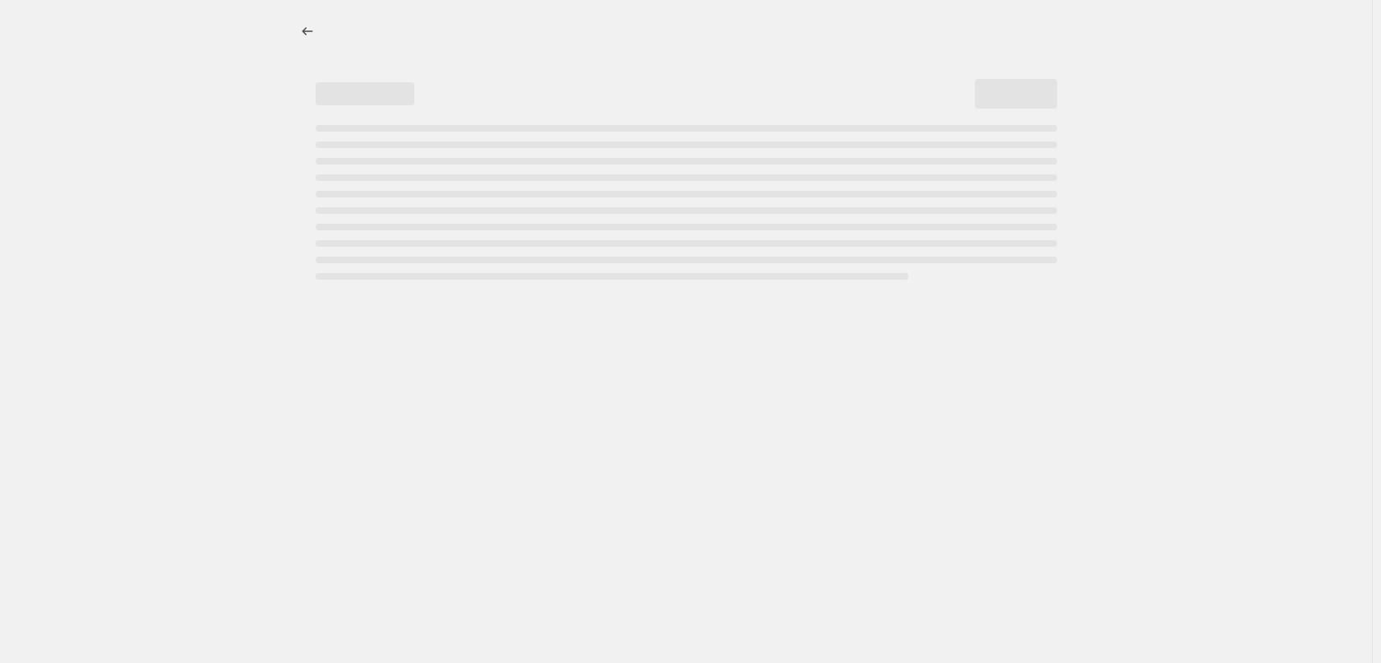
select select "margin"
select select "pp"
select select "vendor"
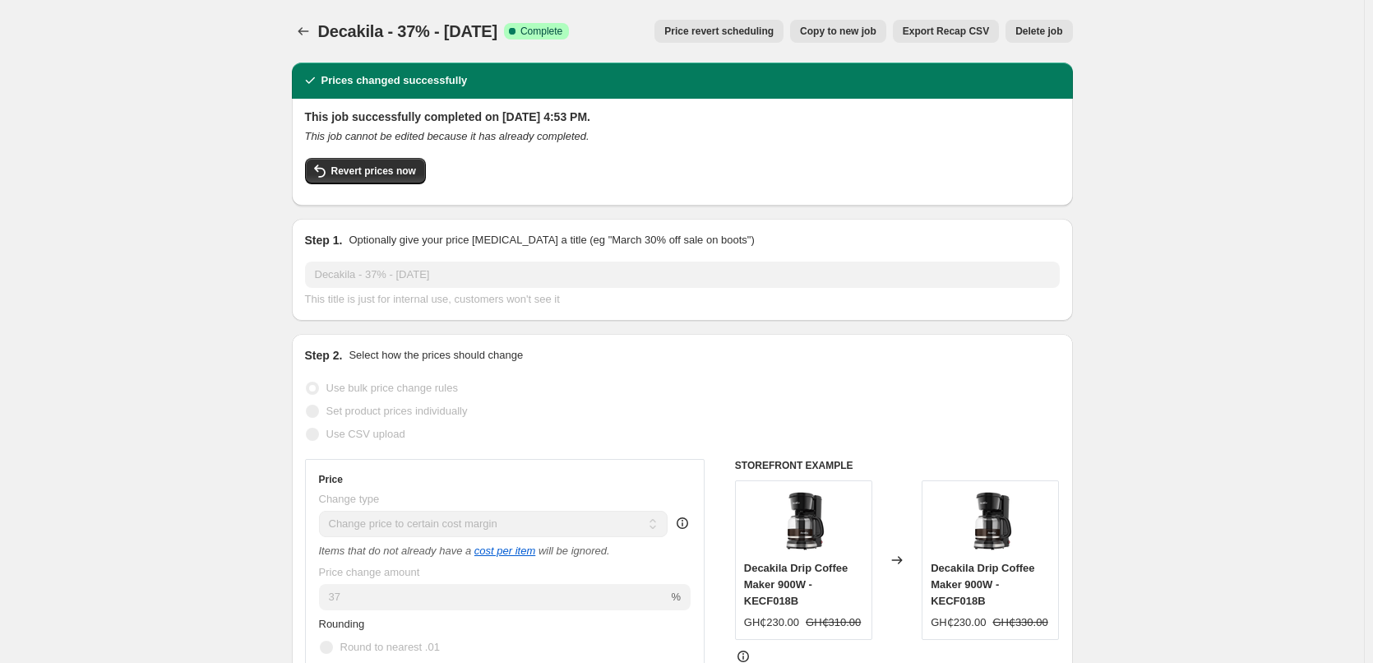
click at [865, 28] on span "Copy to new job" at bounding box center [838, 31] width 76 height 13
select select "margin"
select select "pp"
select select "vendor"
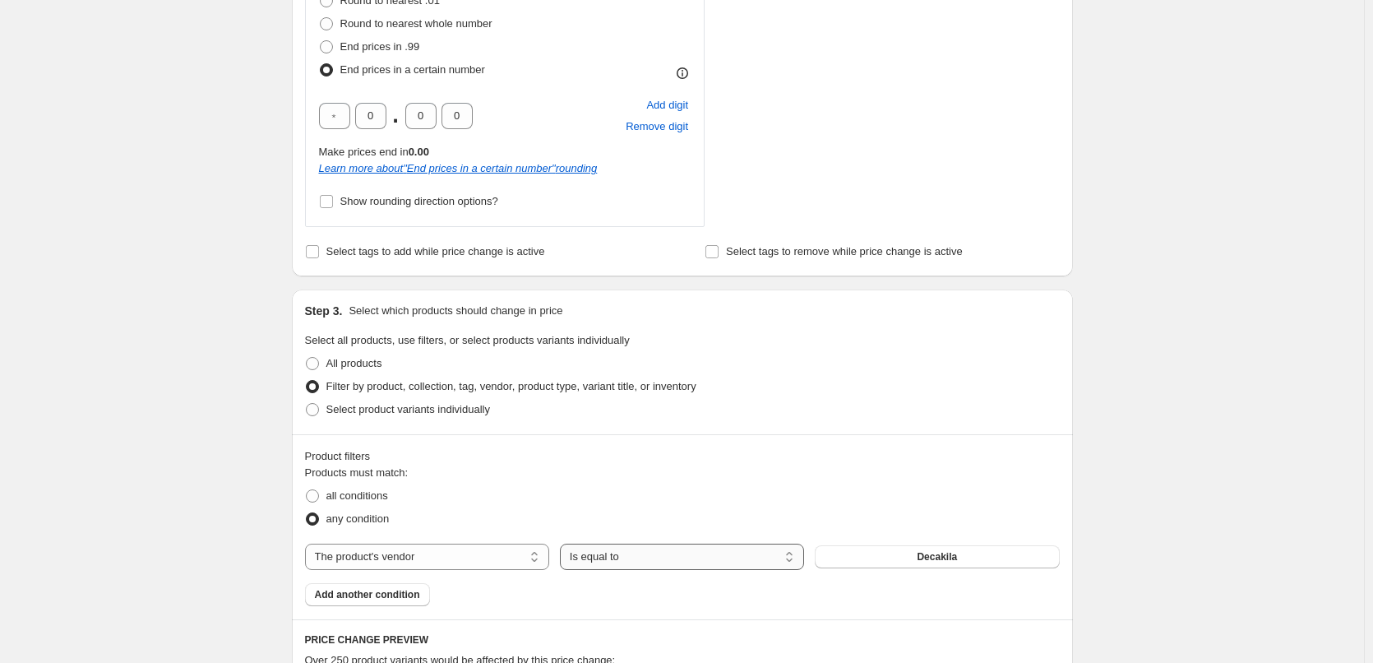
scroll to position [1233, 0]
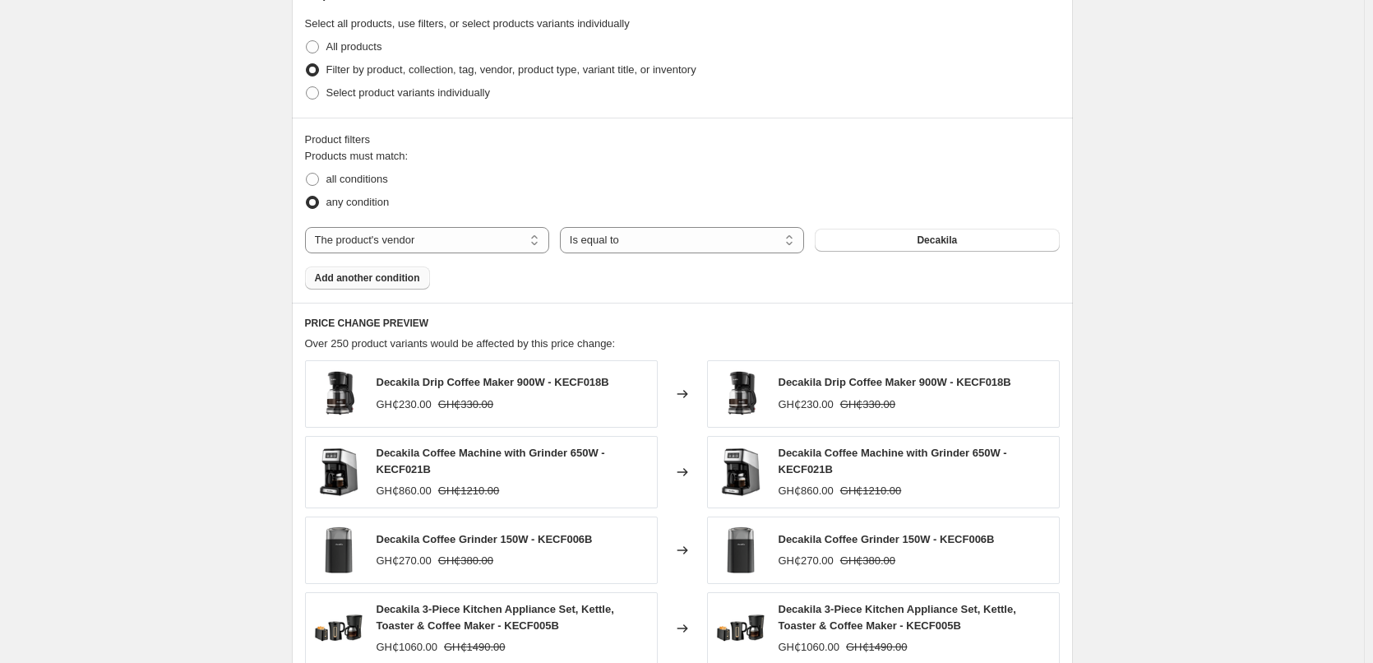
click at [400, 284] on span "Add another condition" at bounding box center [367, 277] width 105 height 13
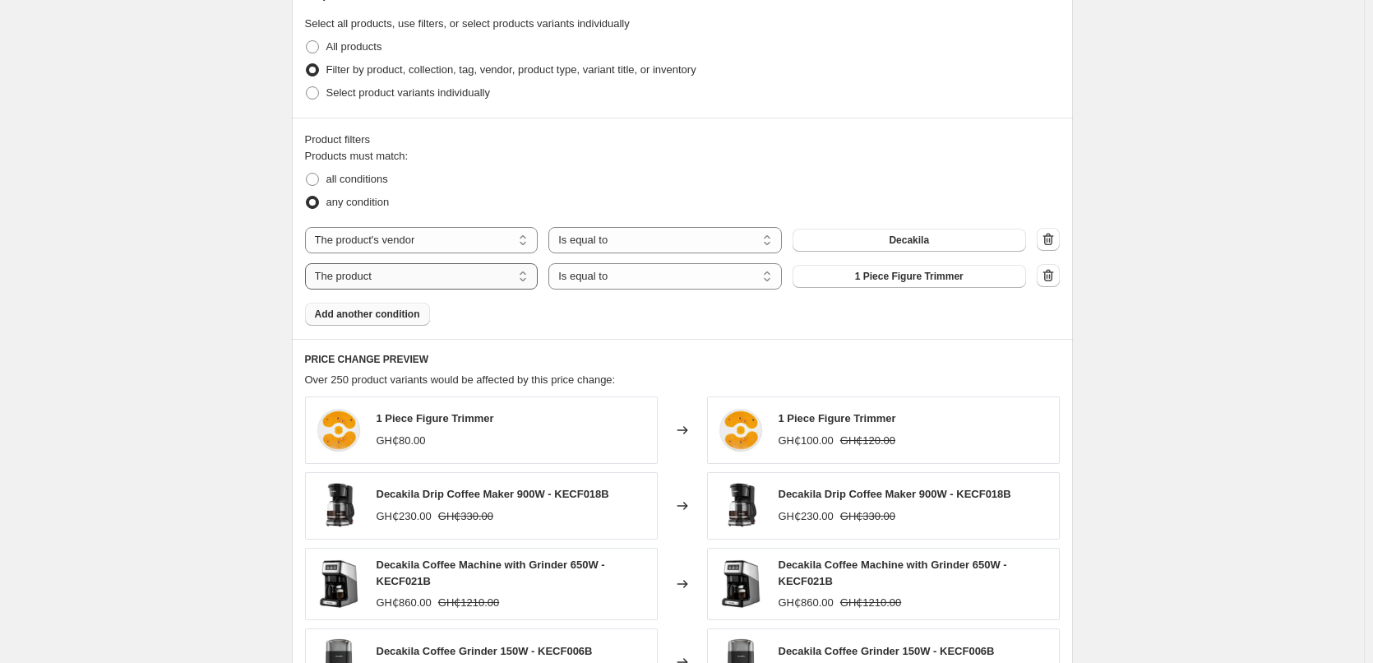
click at [416, 284] on select "The product The product's collection The product's tag The product's vendor The…" at bounding box center [422, 276] width 234 height 26
select select "collection"
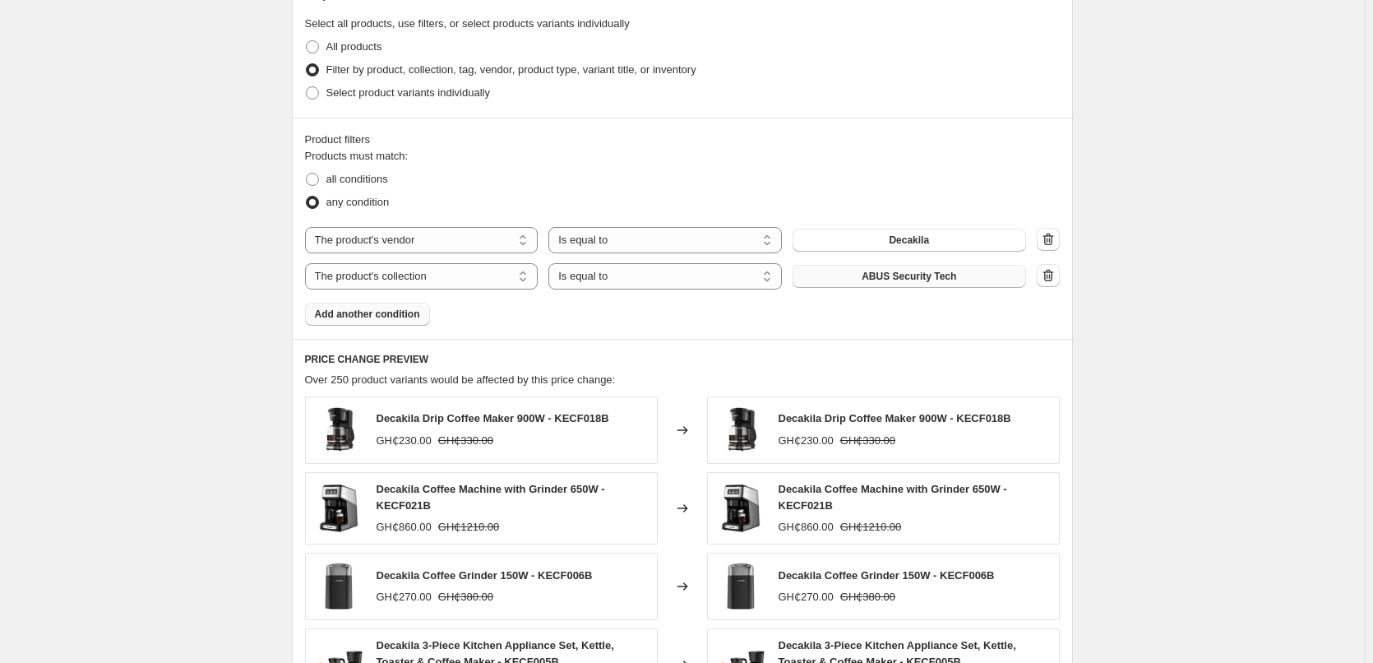
click at [911, 280] on span "ABUS Security Tech" at bounding box center [909, 276] width 95 height 13
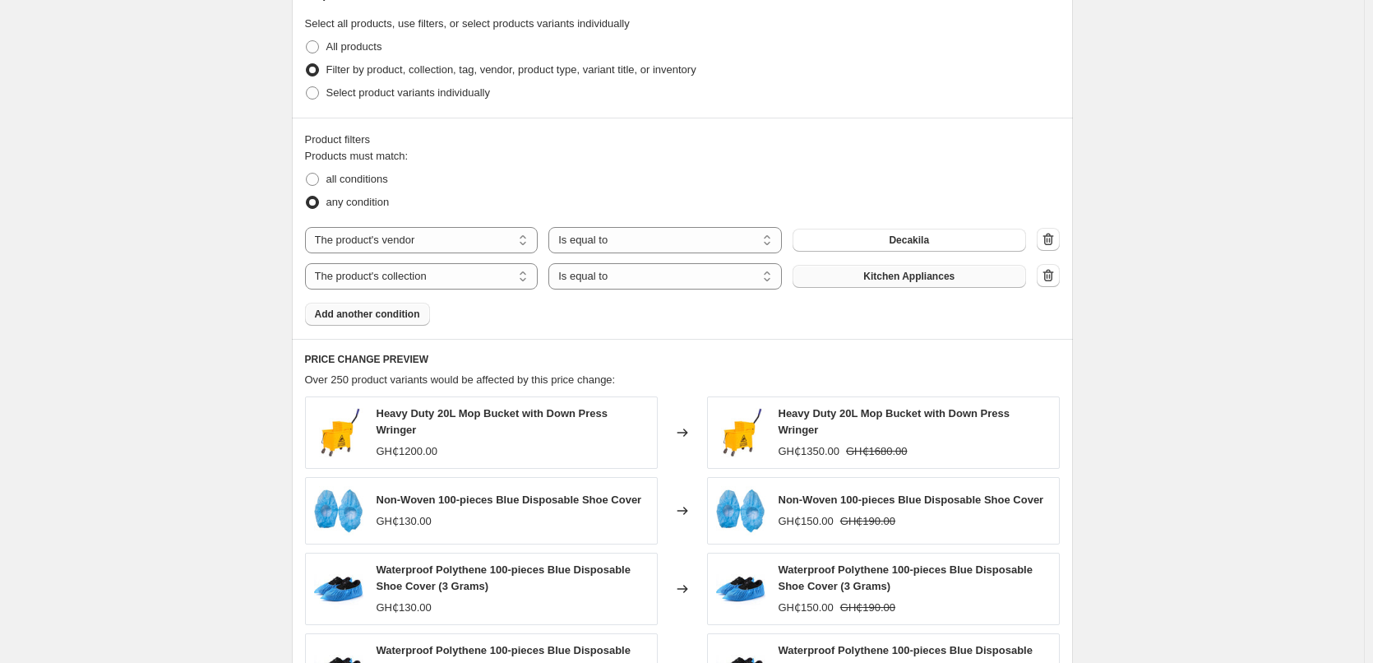
click at [340, 162] on span "Products must match:" at bounding box center [357, 156] width 104 height 12
click at [354, 185] on span "all conditions" at bounding box center [357, 179] width 62 height 12
click at [307, 173] on input "all conditions" at bounding box center [306, 173] width 1 height 1
radio input "true"
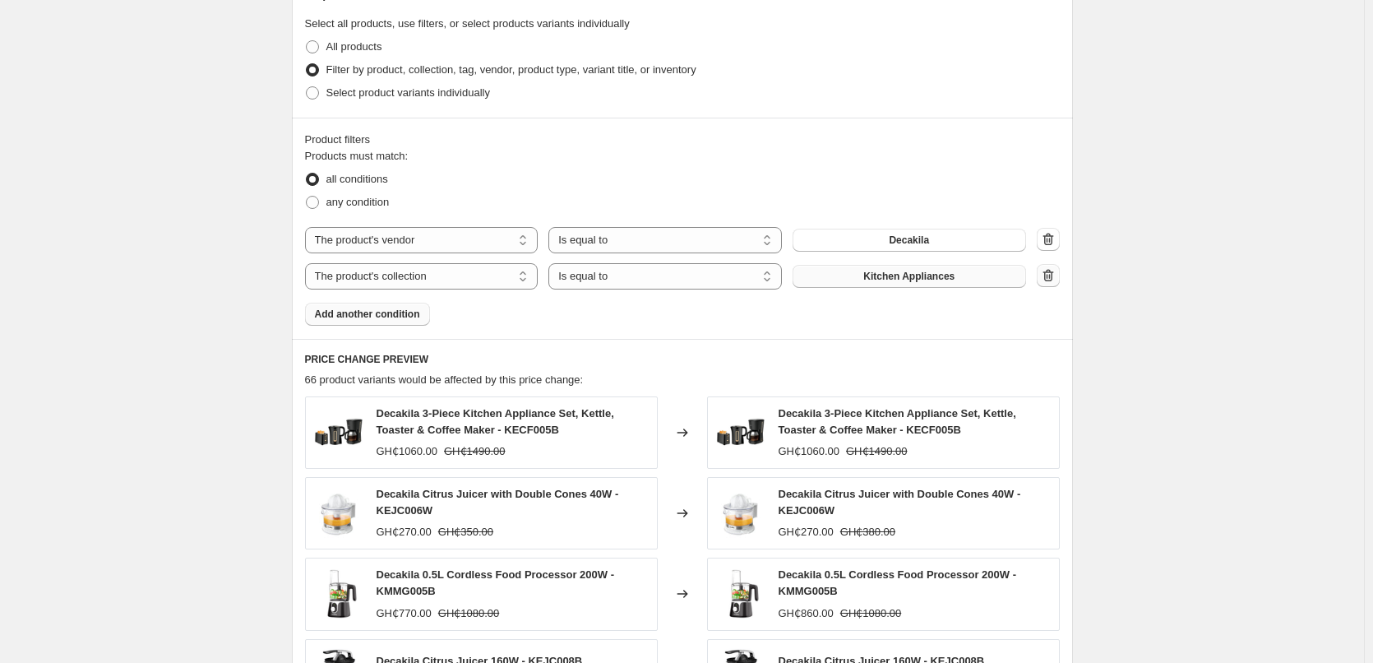
click at [1053, 279] on icon "button" at bounding box center [1048, 276] width 11 height 12
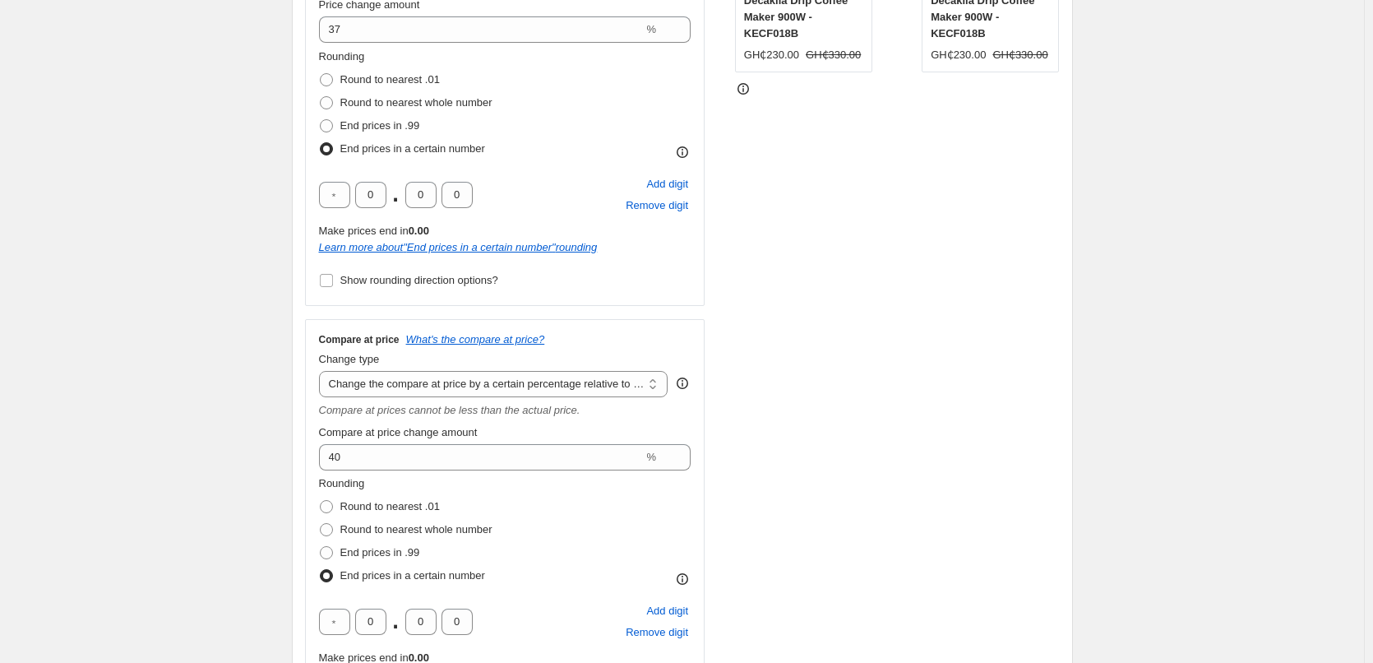
scroll to position [493, 0]
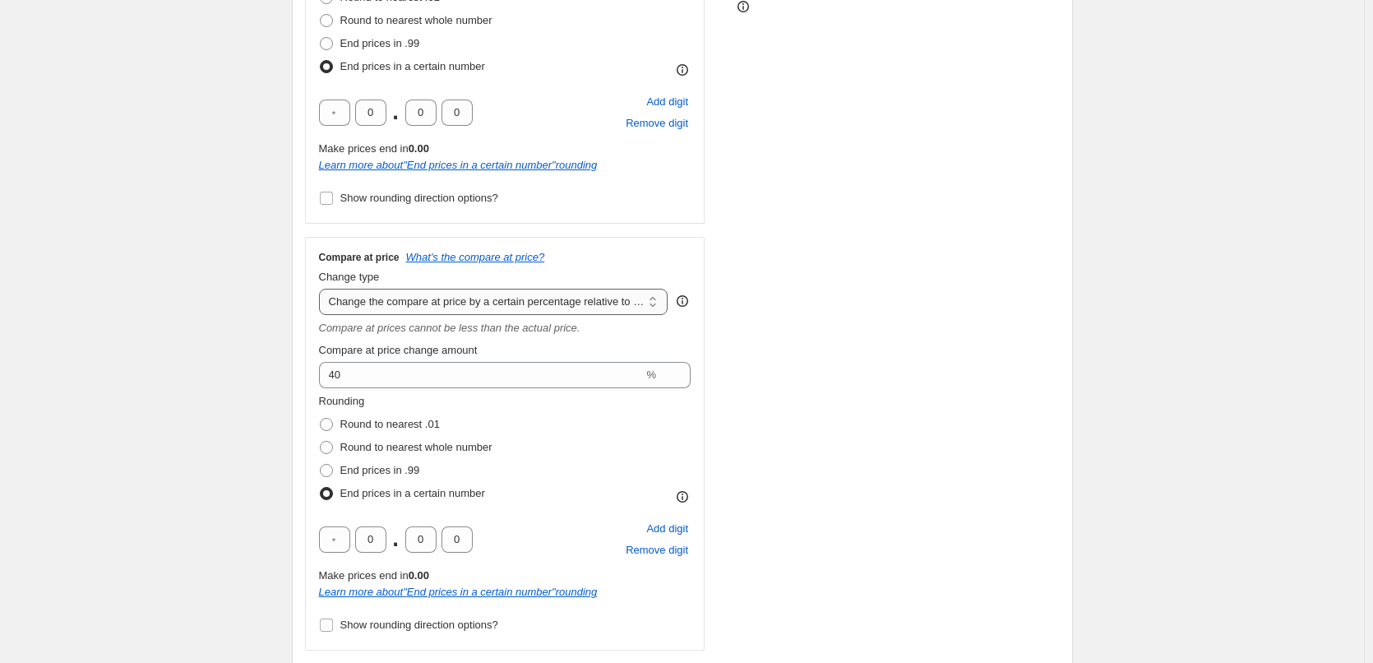
click at [396, 304] on select "Change the compare at price to the current price (sale) Change the compare at p…" at bounding box center [493, 302] width 349 height 26
select select "remove"
click at [322, 289] on select "Change the compare at price to the current price (sale) Change the compare at p…" at bounding box center [493, 302] width 349 height 26
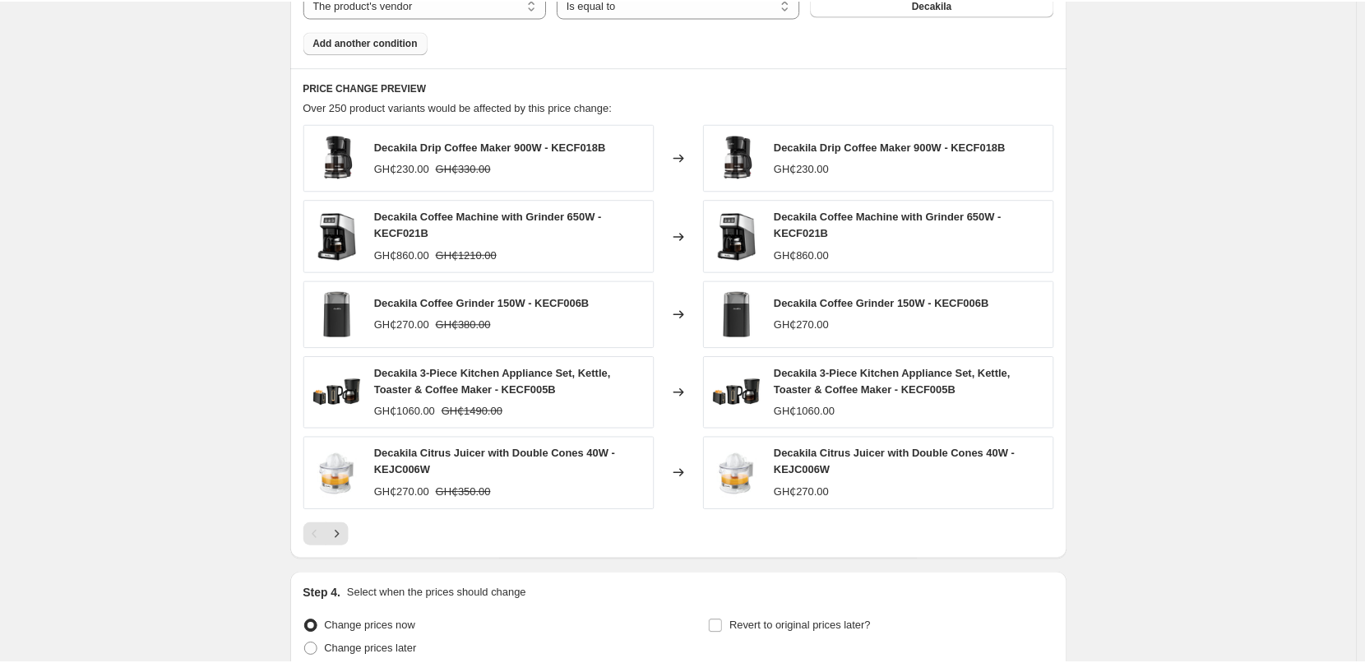
scroll to position [1151, 0]
